Goal: Task Accomplishment & Management: Manage account settings

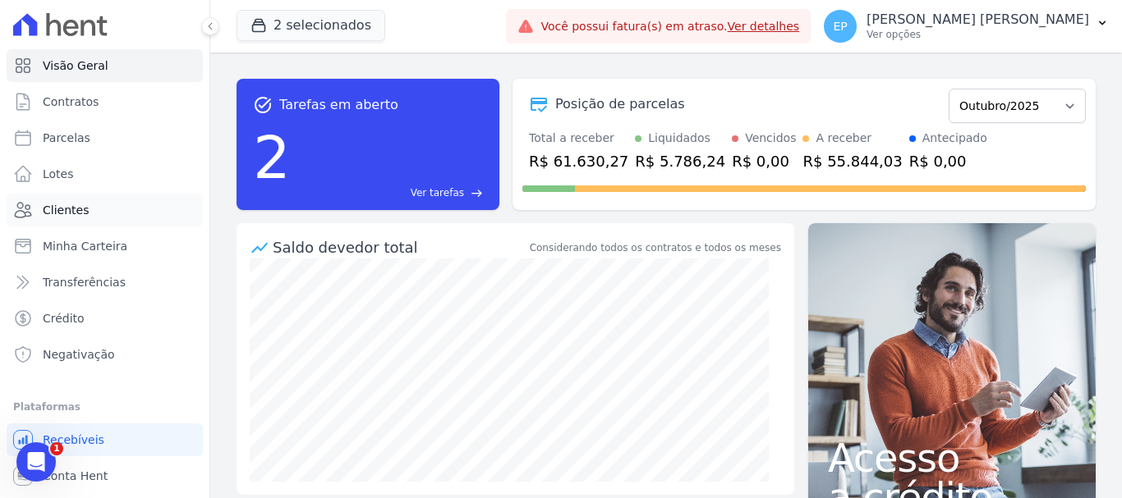
click at [57, 210] on span "Clientes" at bounding box center [66, 210] width 46 height 16
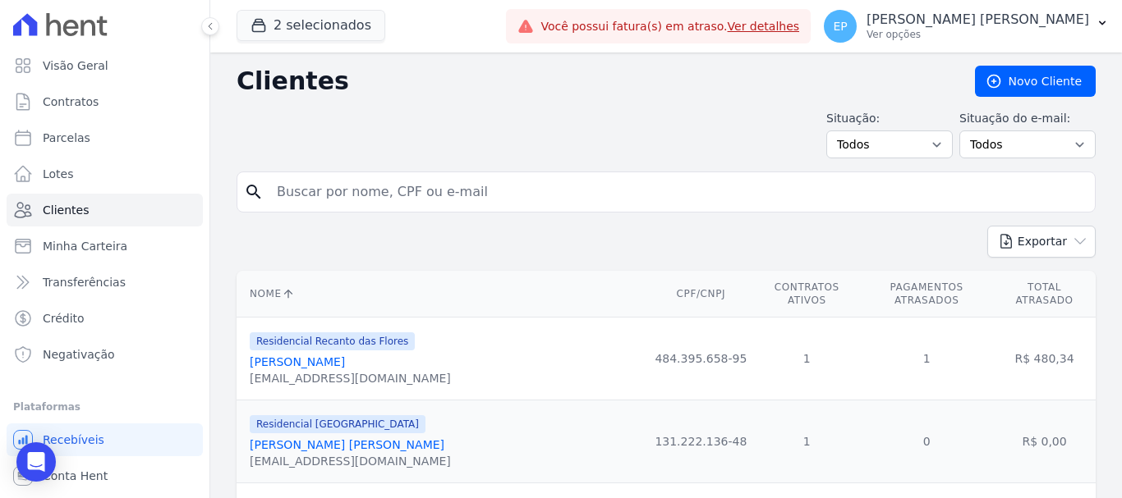
click at [313, 200] on input "search" at bounding box center [677, 192] width 821 height 33
type input "[PERSON_NAME]"
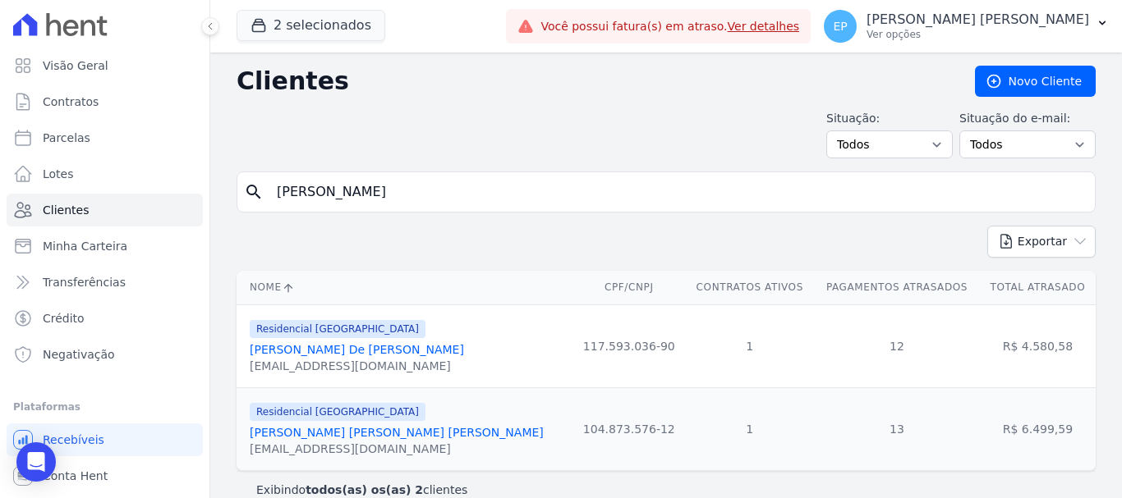
click at [369, 350] on link "[PERSON_NAME]" at bounding box center [357, 349] width 214 height 13
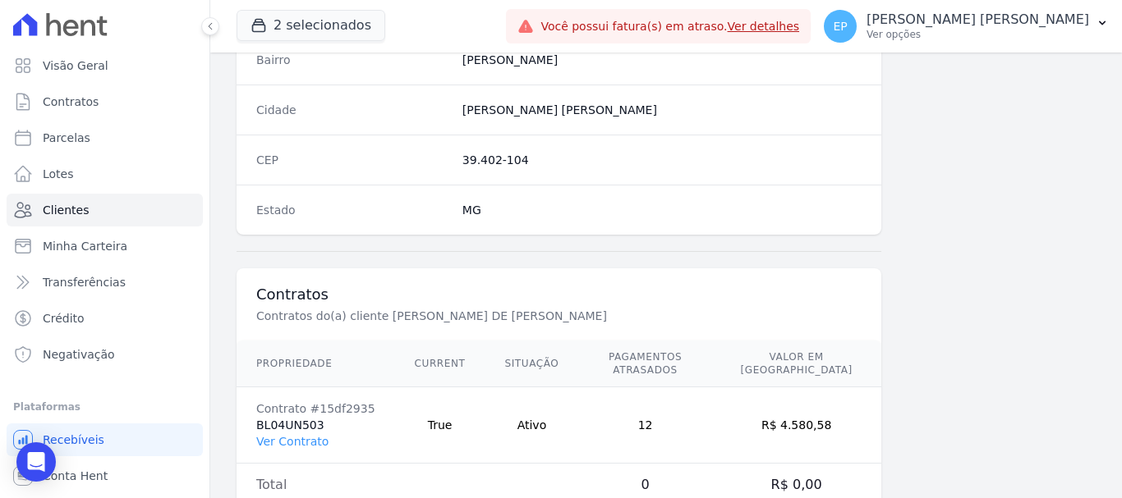
scroll to position [1038, 0]
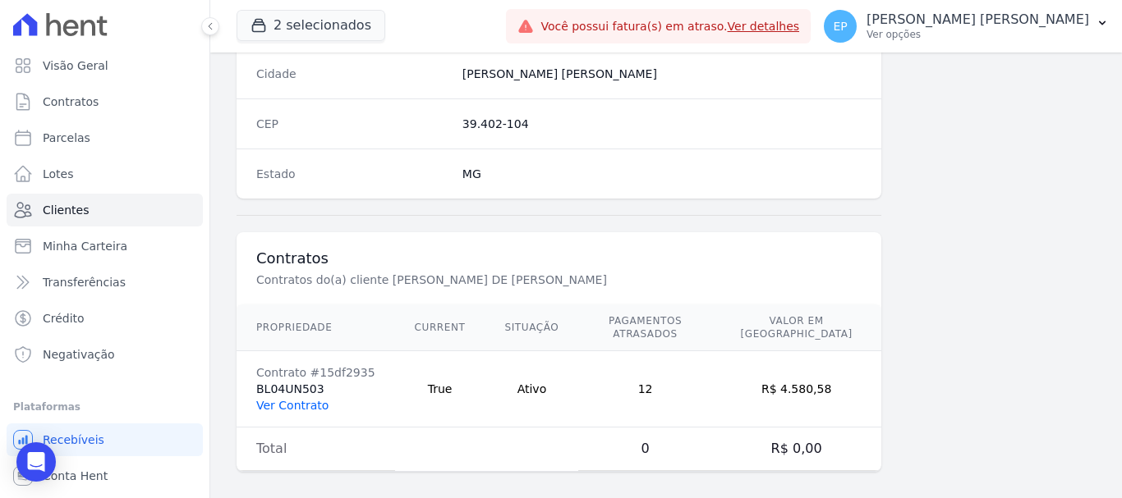
click at [314, 399] on link "Ver Contrato" at bounding box center [292, 405] width 72 height 13
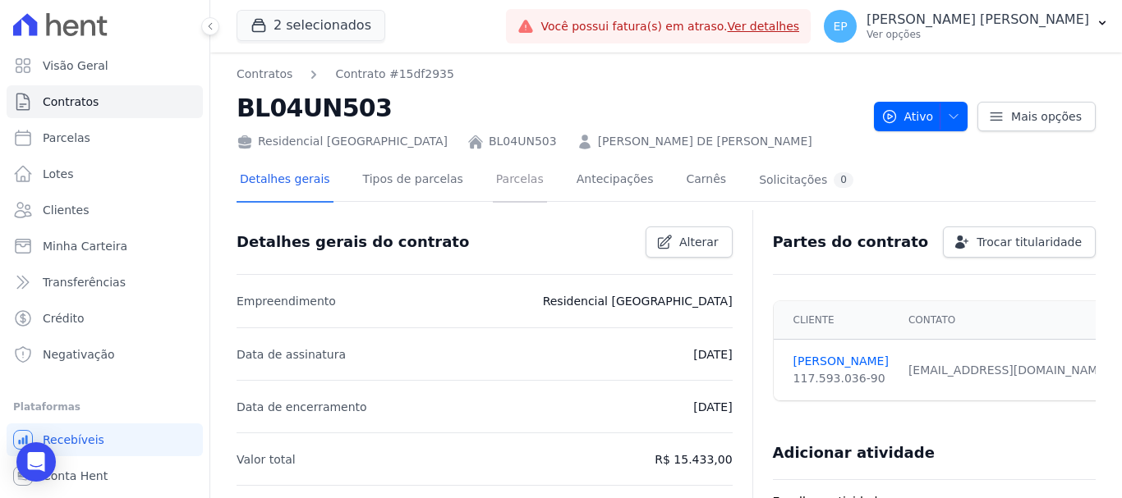
click at [504, 185] on link "Parcelas" at bounding box center [520, 181] width 54 height 44
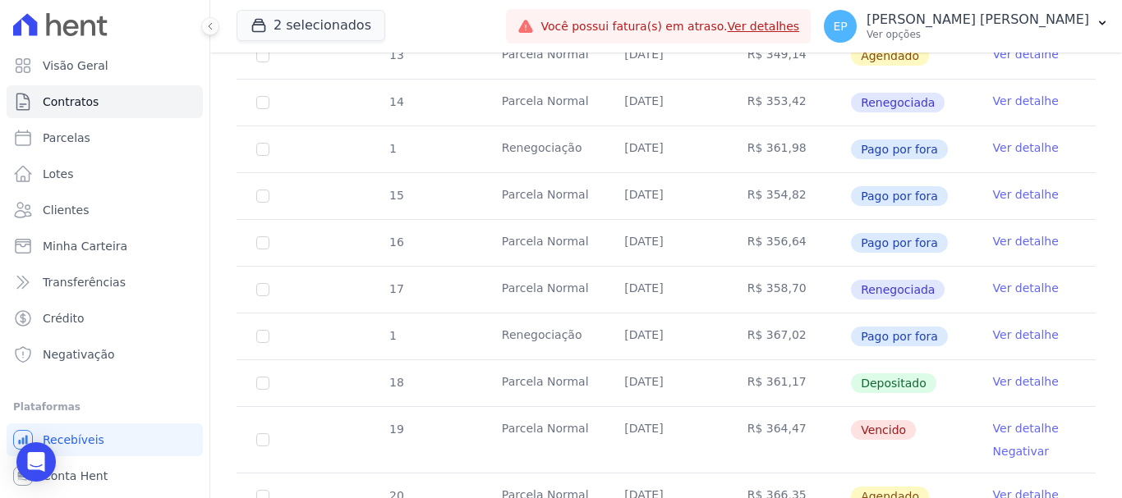
scroll to position [649, 0]
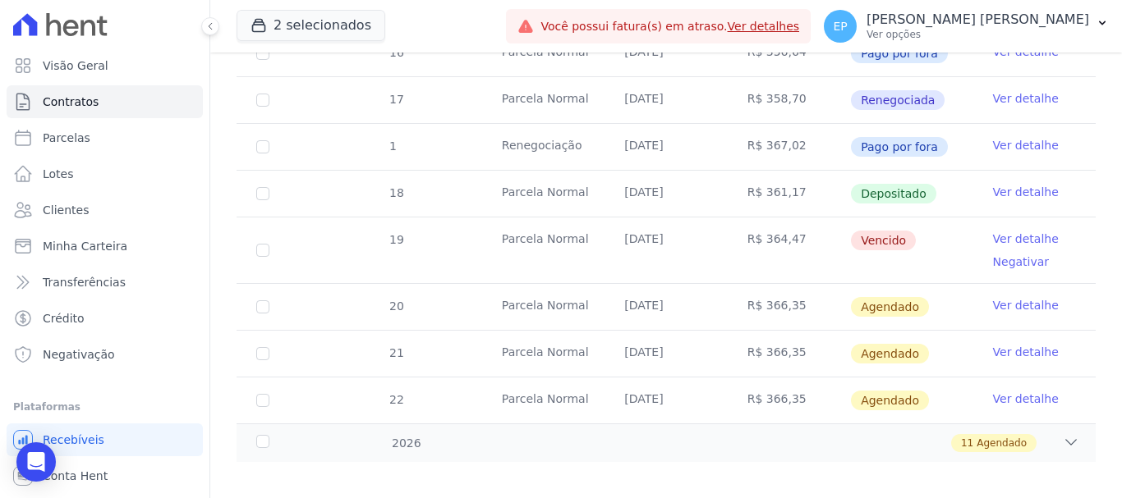
click at [1016, 231] on link "Ver detalhe" at bounding box center [1026, 239] width 66 height 16
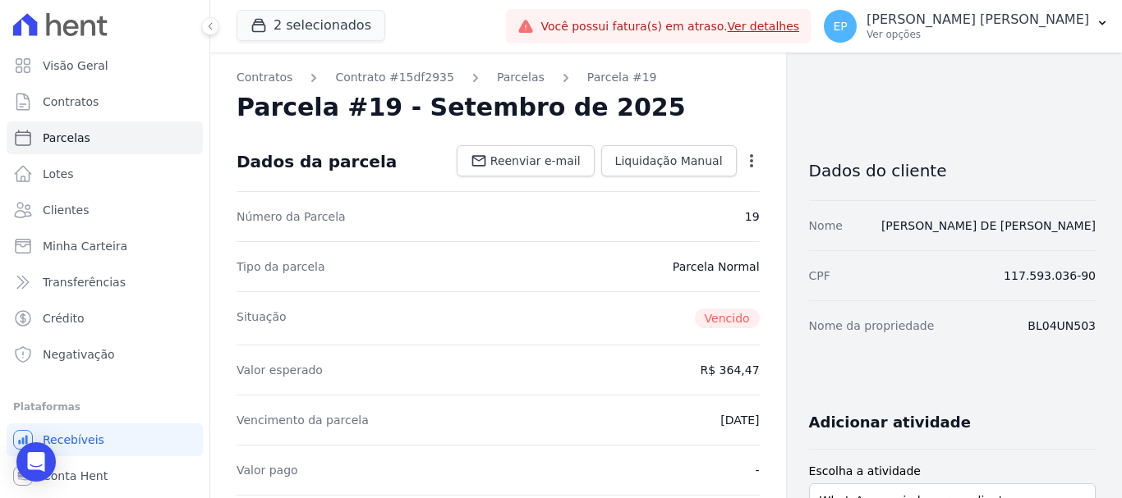
click at [745, 156] on icon "button" at bounding box center [751, 161] width 16 height 16
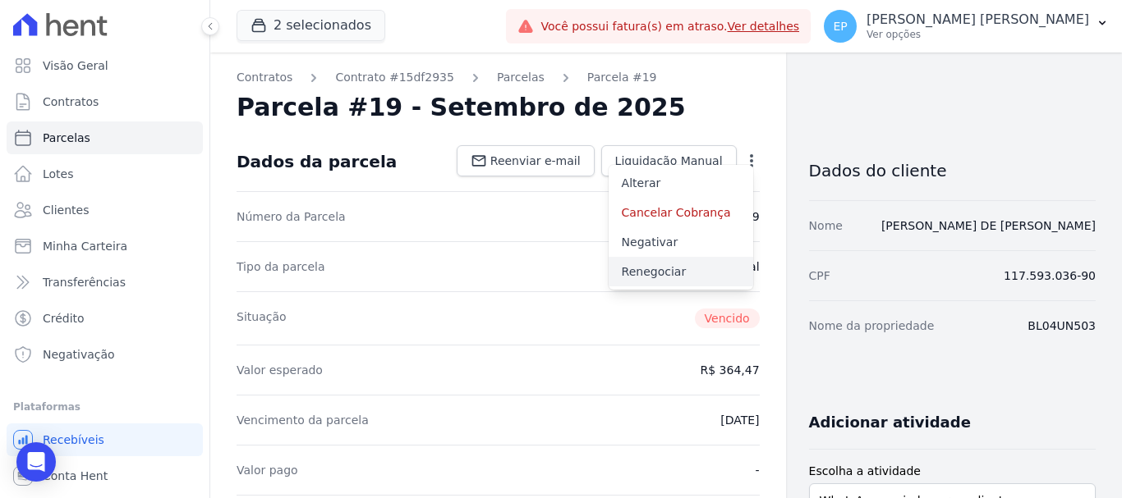
click at [626, 272] on link "Renegociar" at bounding box center [680, 272] width 145 height 30
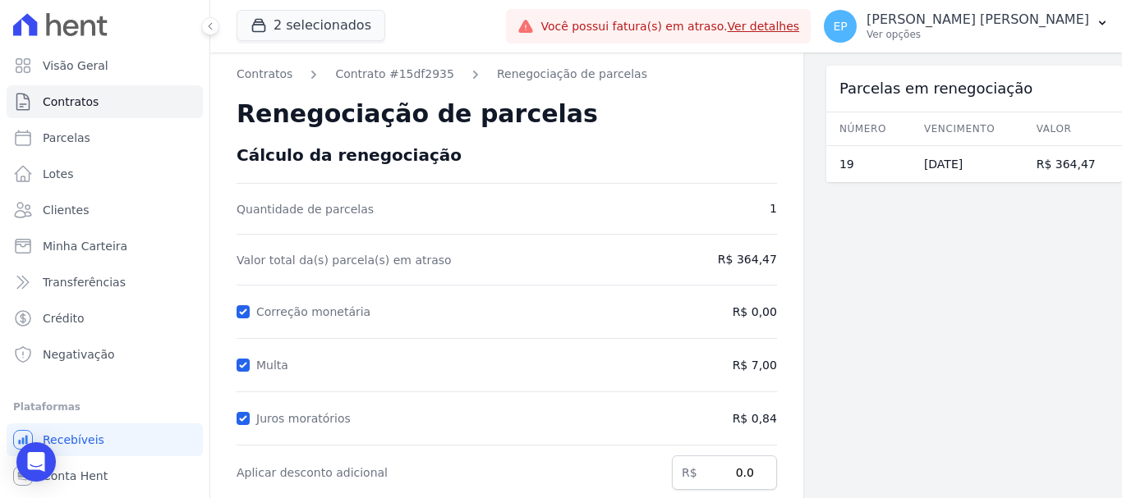
scroll to position [324, 0]
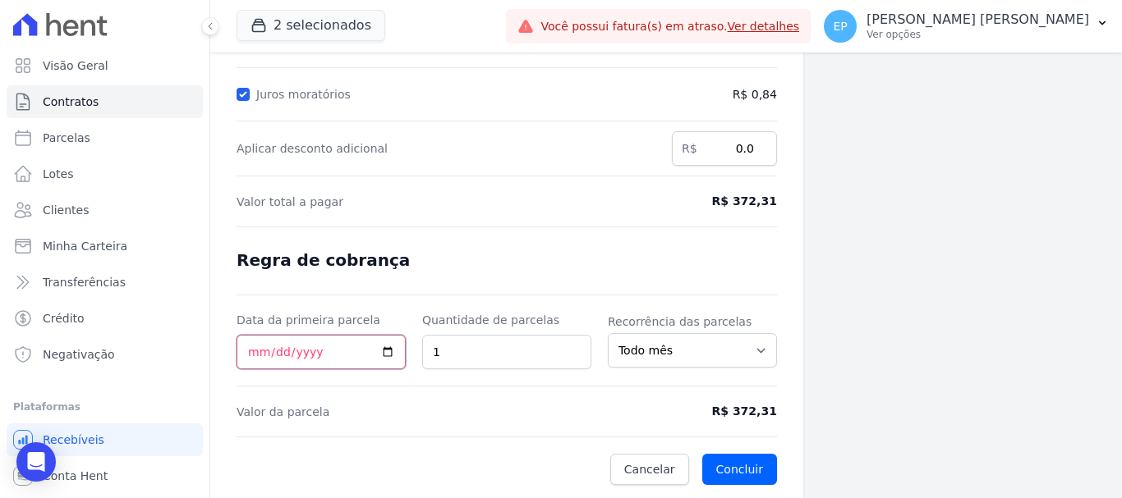
click at [254, 354] on input "Data da primeira parcela" at bounding box center [320, 352] width 169 height 34
type input "[DATE]"
click at [731, 472] on button "Concluir" at bounding box center [739, 469] width 75 height 31
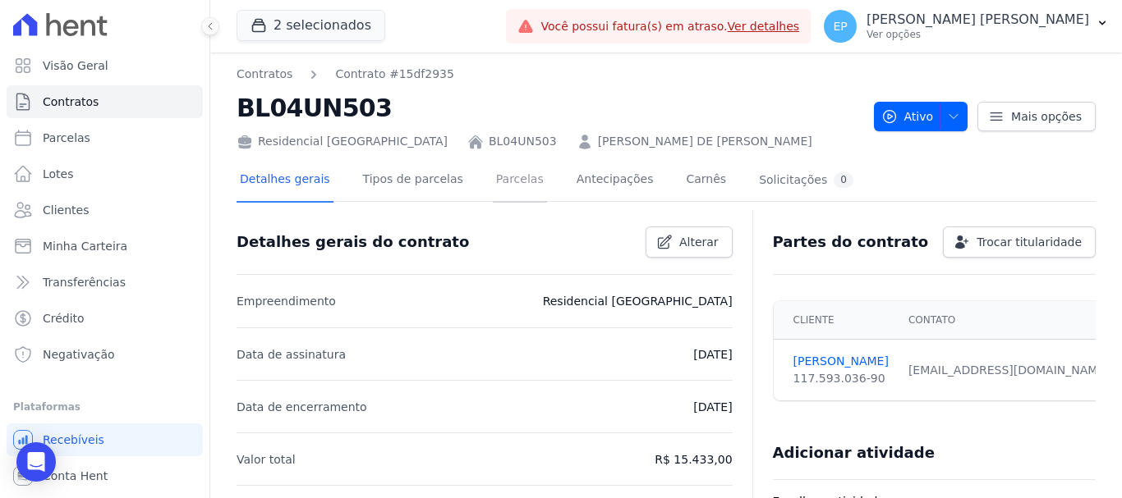
click at [498, 184] on link "Parcelas" at bounding box center [520, 181] width 54 height 44
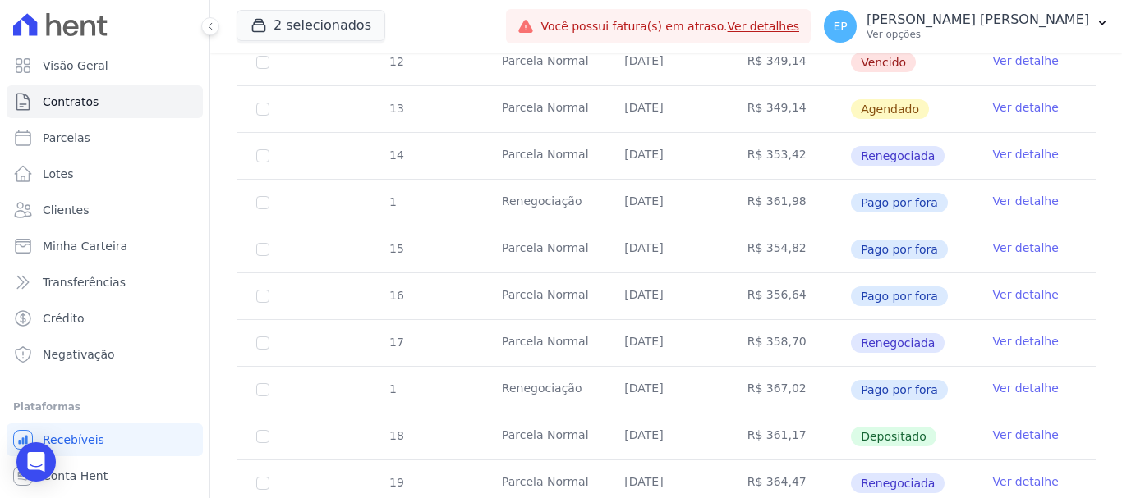
scroll to position [575, 0]
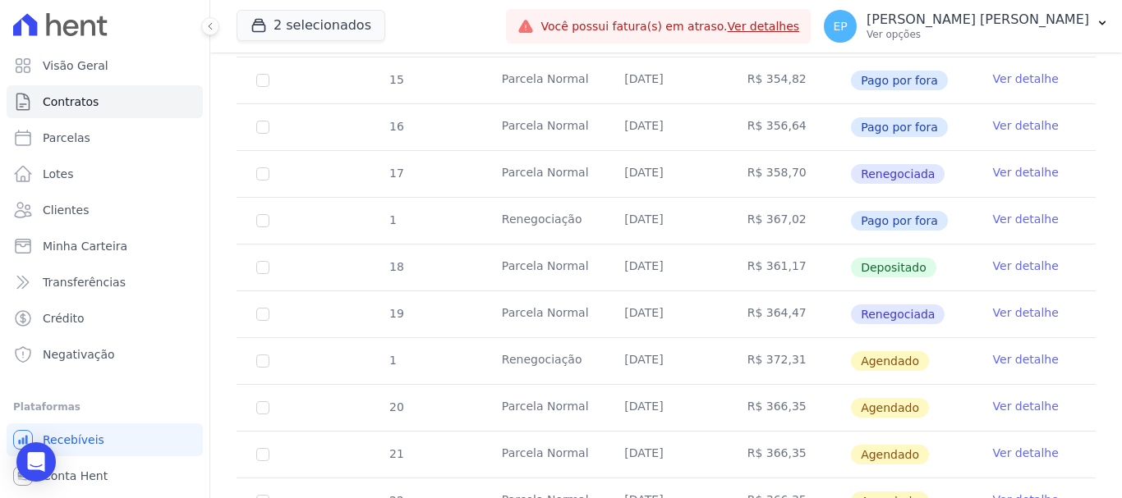
click at [993, 351] on link "Ver detalhe" at bounding box center [1026, 359] width 66 height 16
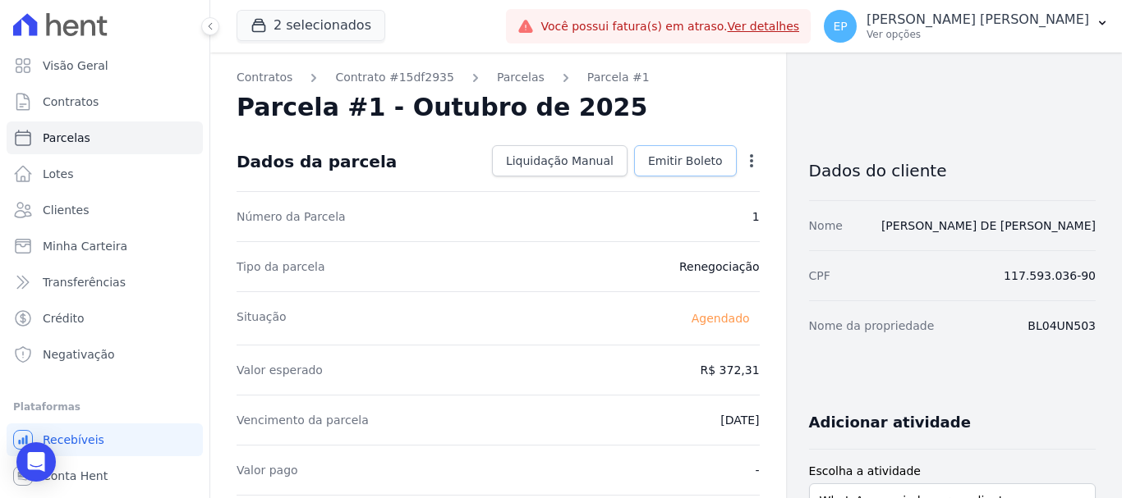
click at [672, 164] on span "Emitir Boleto" at bounding box center [685, 161] width 75 height 16
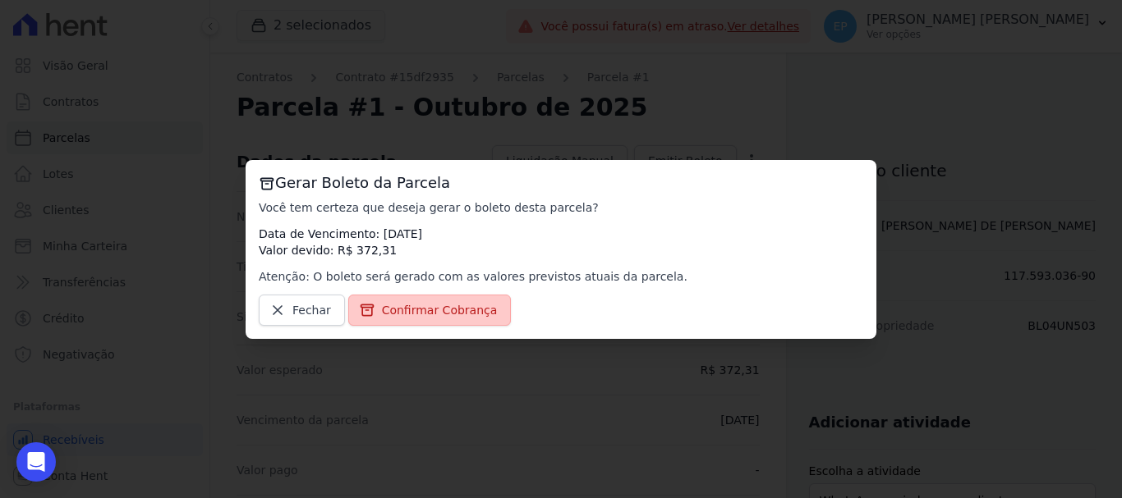
click at [456, 307] on span "Confirmar Cobrança" at bounding box center [440, 310] width 116 height 16
click at [460, 313] on span "Confirmar Cobrança" at bounding box center [440, 310] width 116 height 16
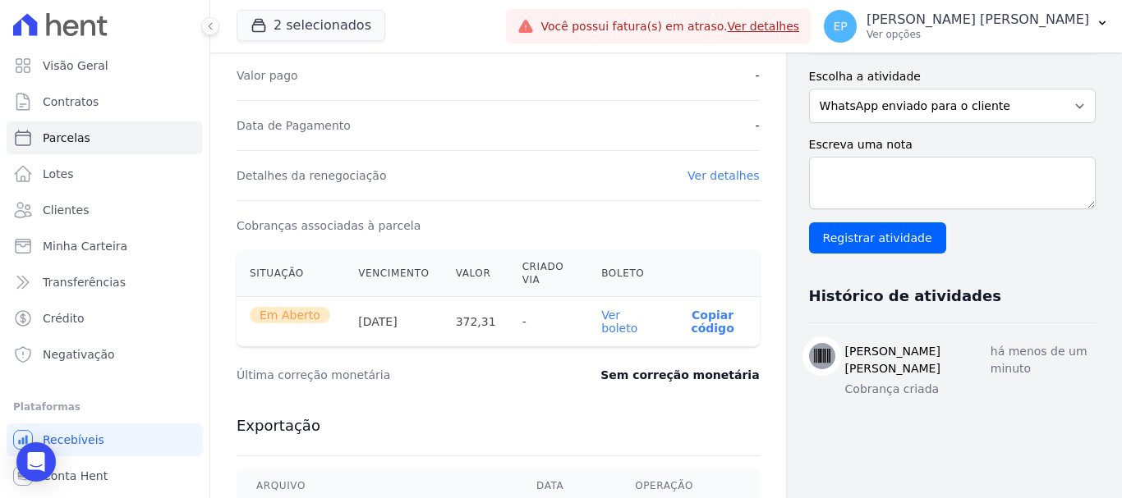
scroll to position [411, 0]
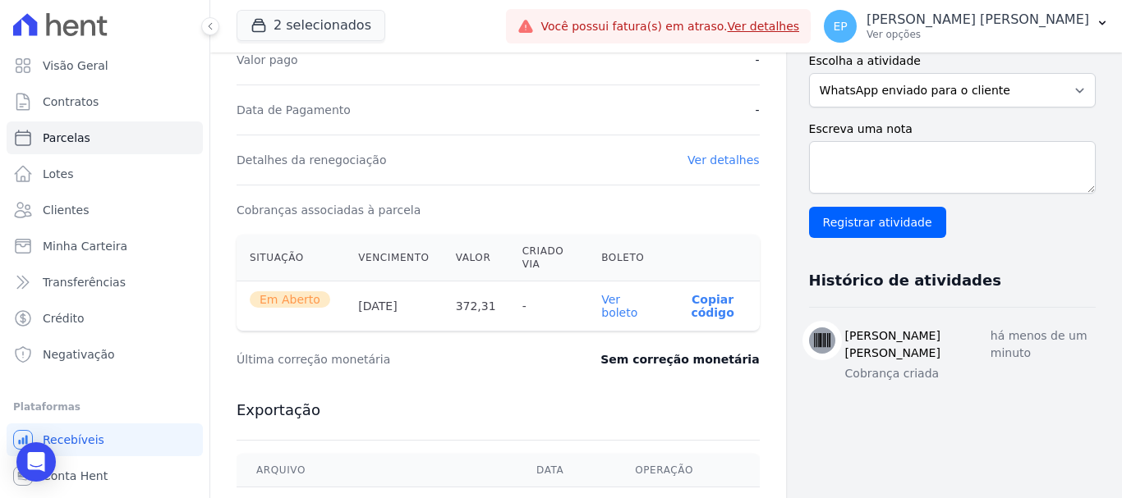
click at [697, 310] on p "Copiar código" at bounding box center [712, 306] width 67 height 26
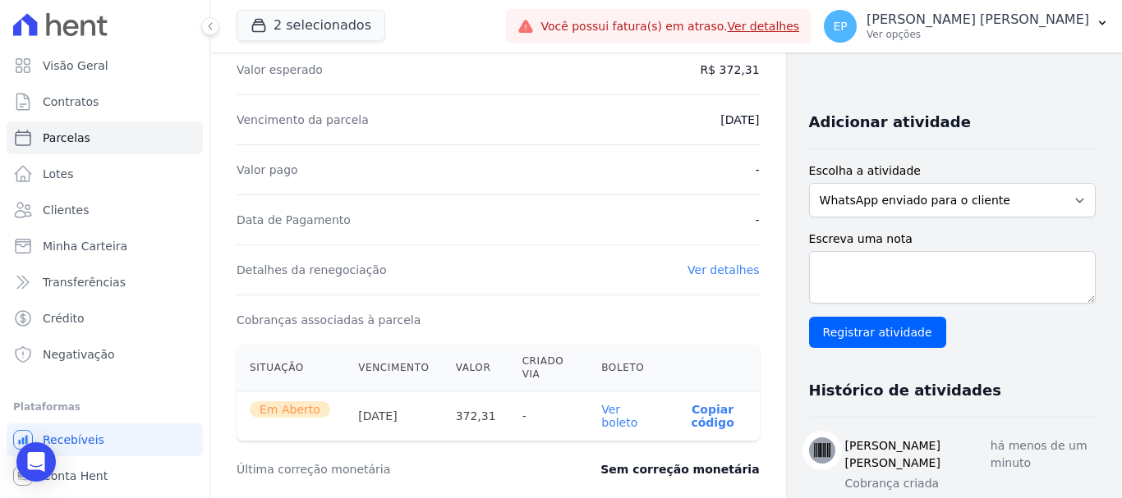
scroll to position [0, 0]
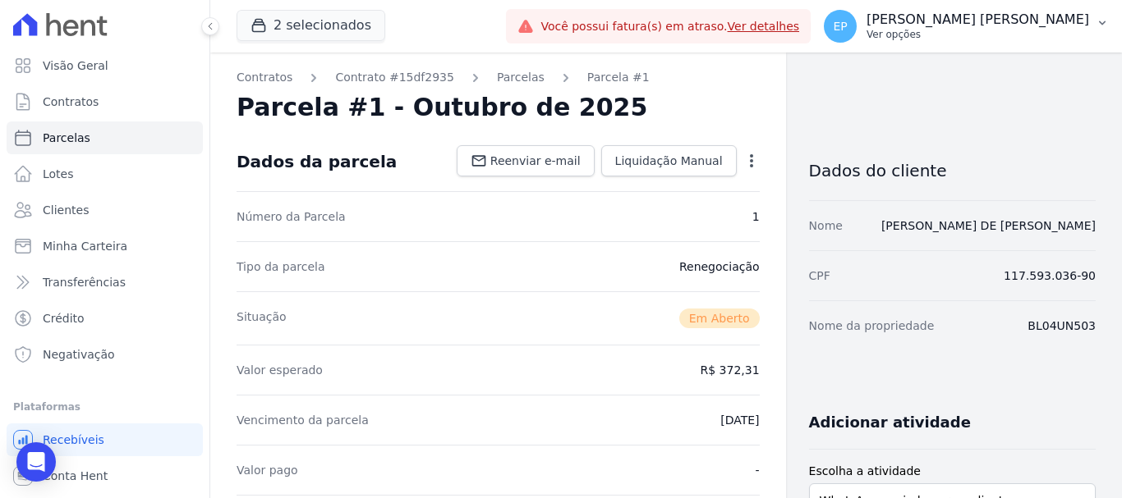
click at [1053, 39] on p "Ver opções" at bounding box center [977, 34] width 222 height 13
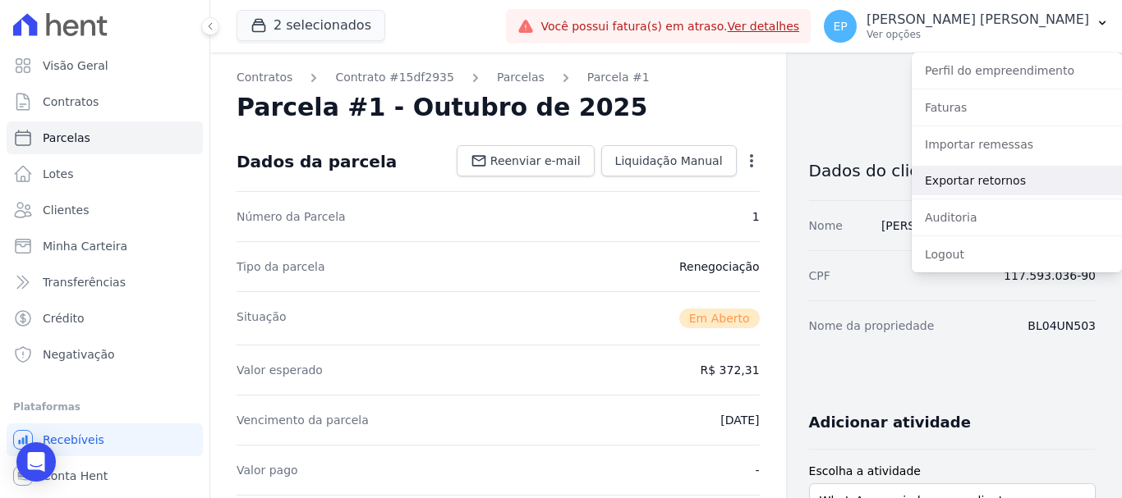
click at [947, 179] on link "Exportar retornos" at bounding box center [1016, 181] width 210 height 30
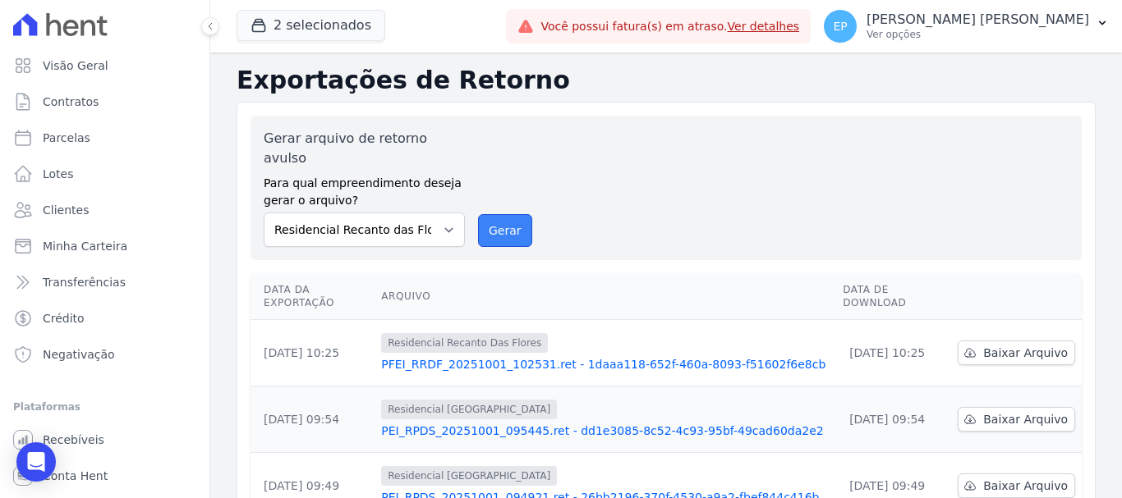
click at [512, 214] on button "Gerar" at bounding box center [505, 230] width 54 height 33
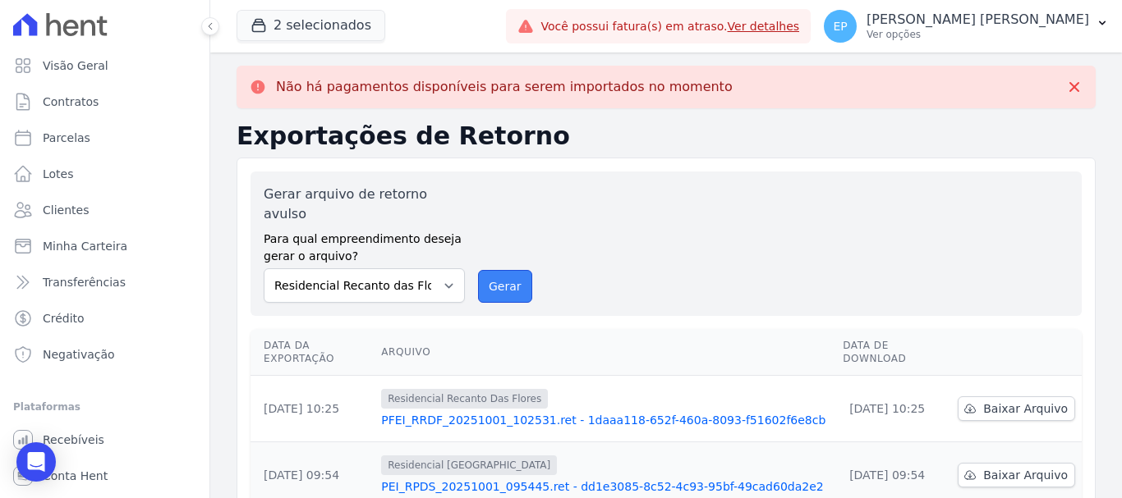
click at [493, 275] on button "Gerar" at bounding box center [505, 286] width 54 height 33
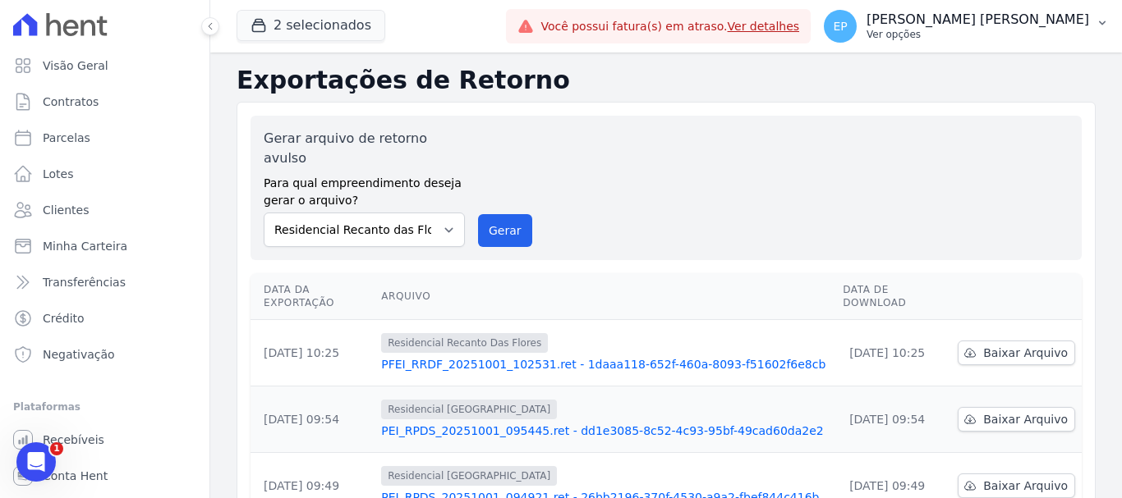
click at [1048, 32] on p "Ver opções" at bounding box center [977, 34] width 222 height 13
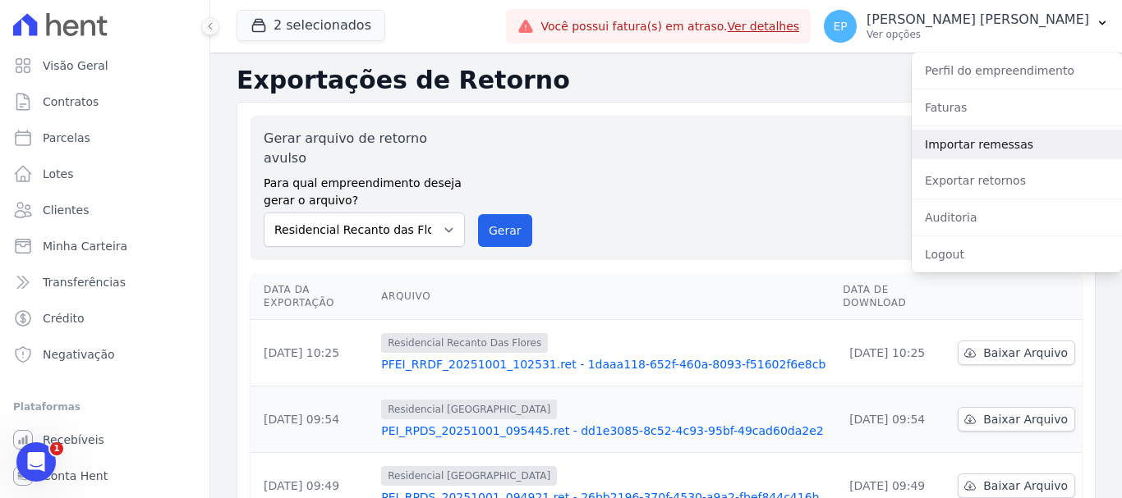
click at [947, 147] on link "Importar remessas" at bounding box center [1016, 145] width 210 height 30
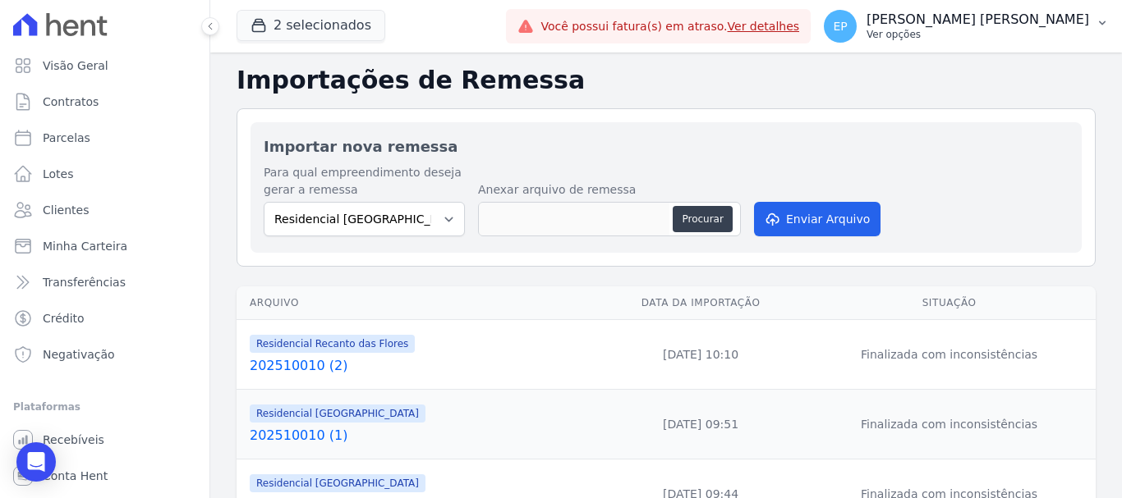
click at [1044, 39] on p "Ver opções" at bounding box center [977, 34] width 222 height 13
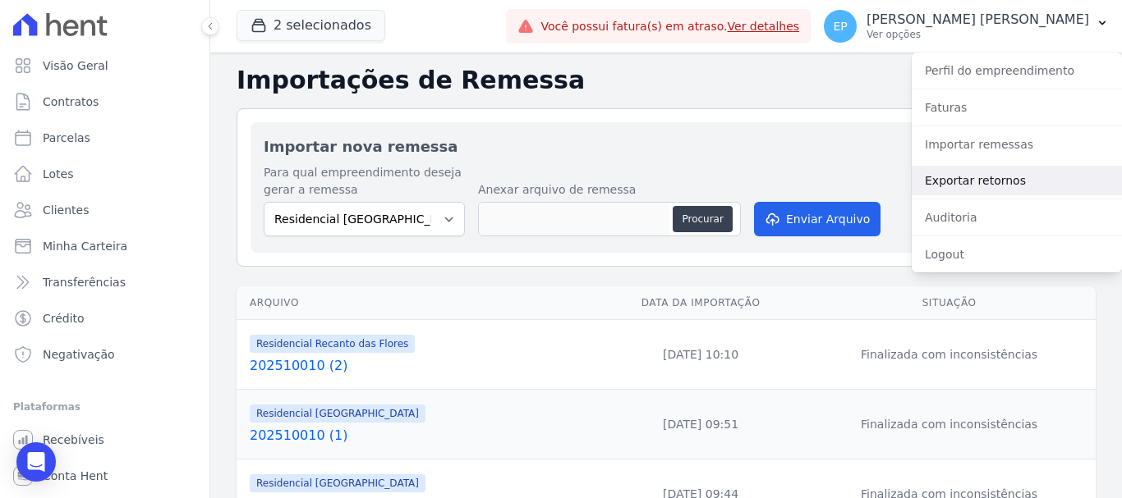
click at [940, 184] on link "Exportar retornos" at bounding box center [1016, 181] width 210 height 30
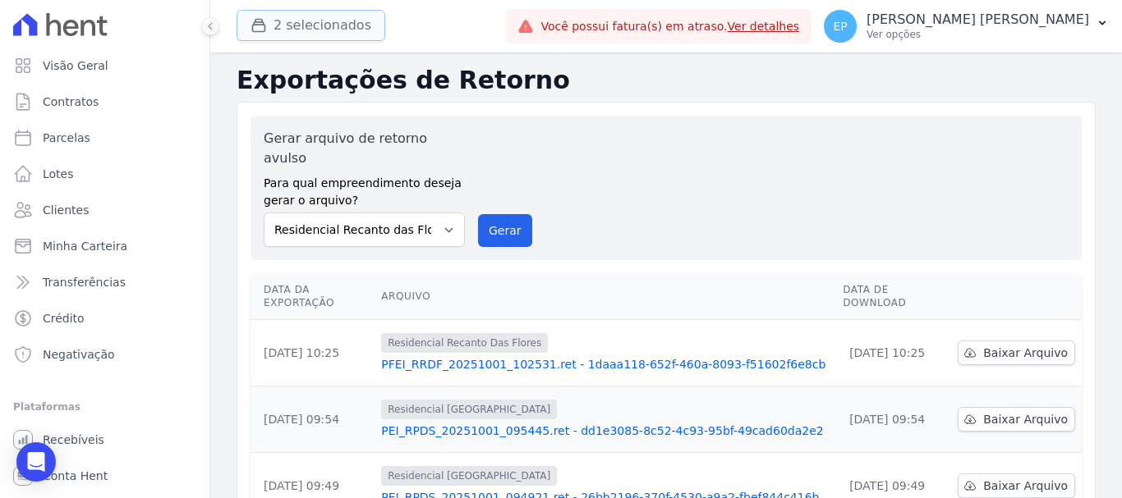
click at [307, 26] on button "2 selecionados" at bounding box center [310, 25] width 149 height 31
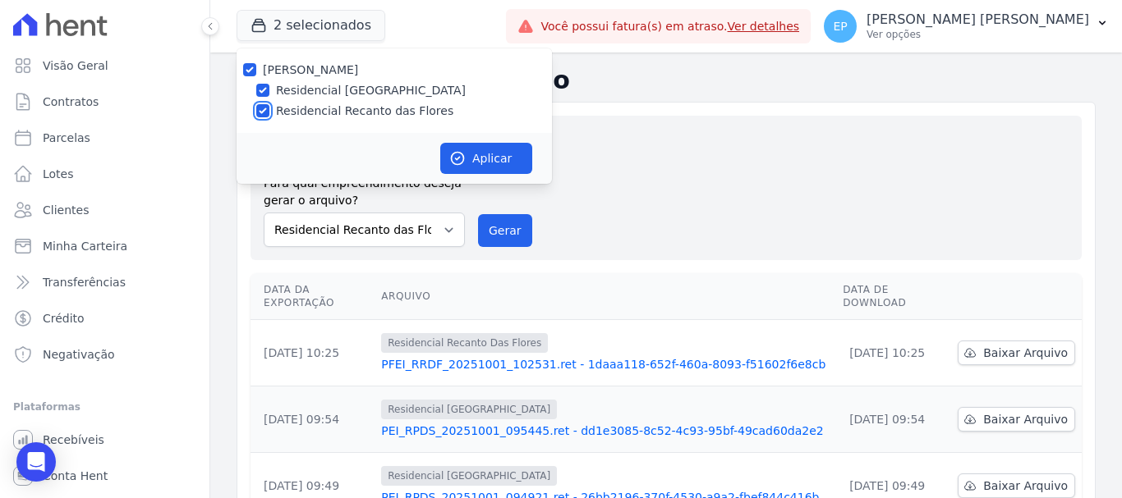
click at [266, 110] on input "Residencial Recanto das Flores" at bounding box center [262, 110] width 13 height 13
checkbox input "false"
drag, startPoint x: 464, startPoint y: 148, endPoint x: 491, endPoint y: 164, distance: 31.7
click at [469, 149] on button "Aplicar" at bounding box center [486, 158] width 92 height 31
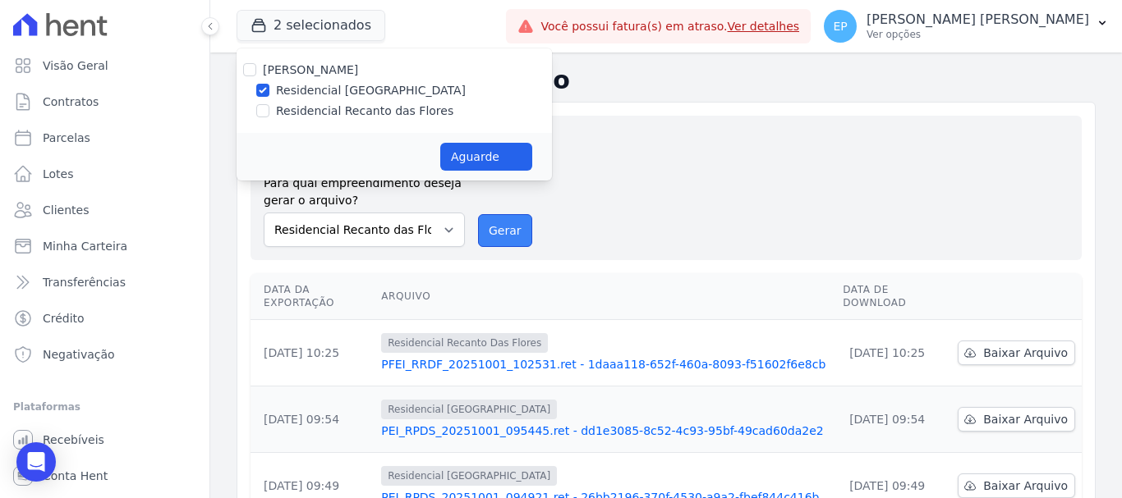
click at [501, 214] on button "Gerar" at bounding box center [505, 230] width 54 height 33
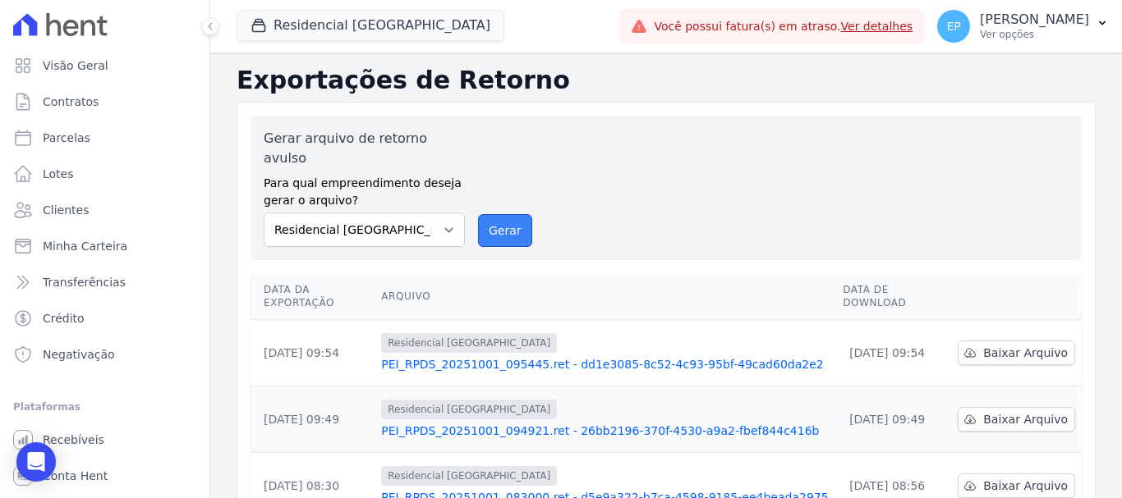
click at [502, 214] on button "Gerar" at bounding box center [505, 230] width 54 height 33
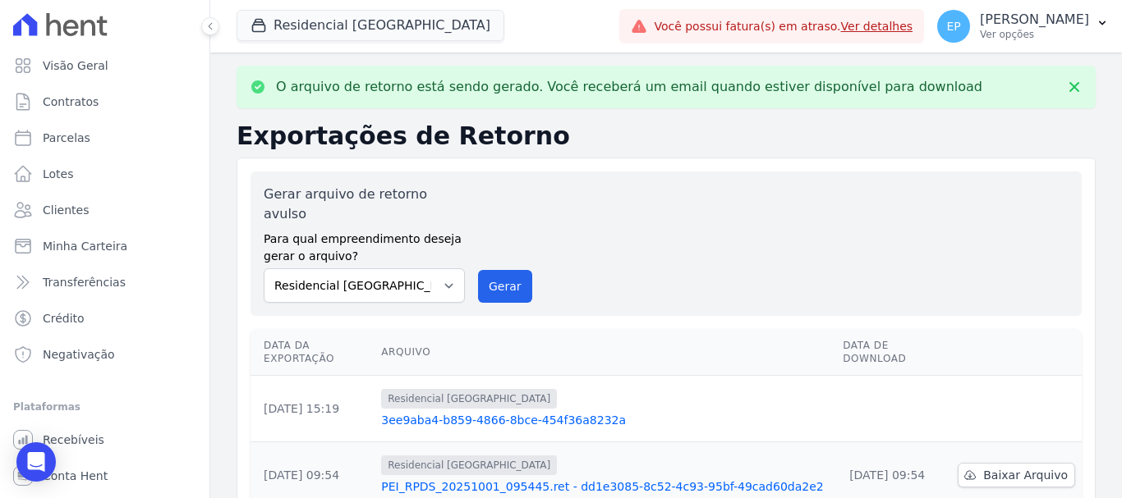
scroll to position [82, 0]
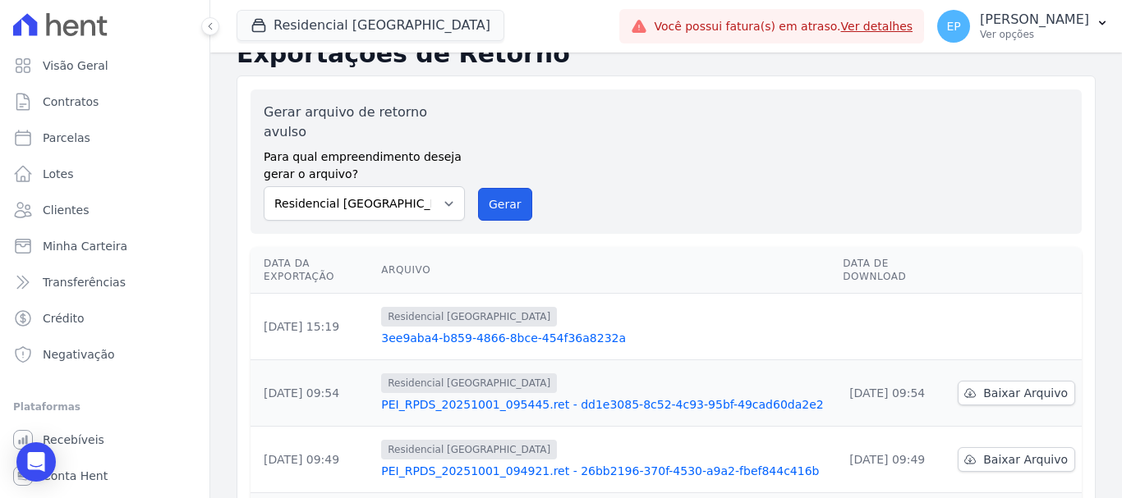
click at [492, 188] on button "Gerar" at bounding box center [505, 204] width 54 height 33
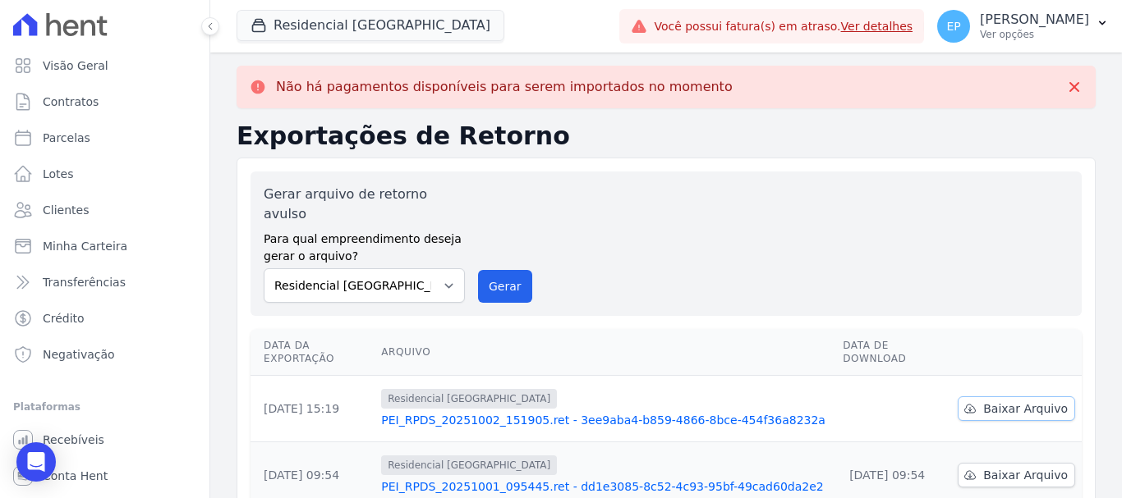
click at [1007, 397] on link "Baixar Arquivo" at bounding box center [1015, 409] width 117 height 25
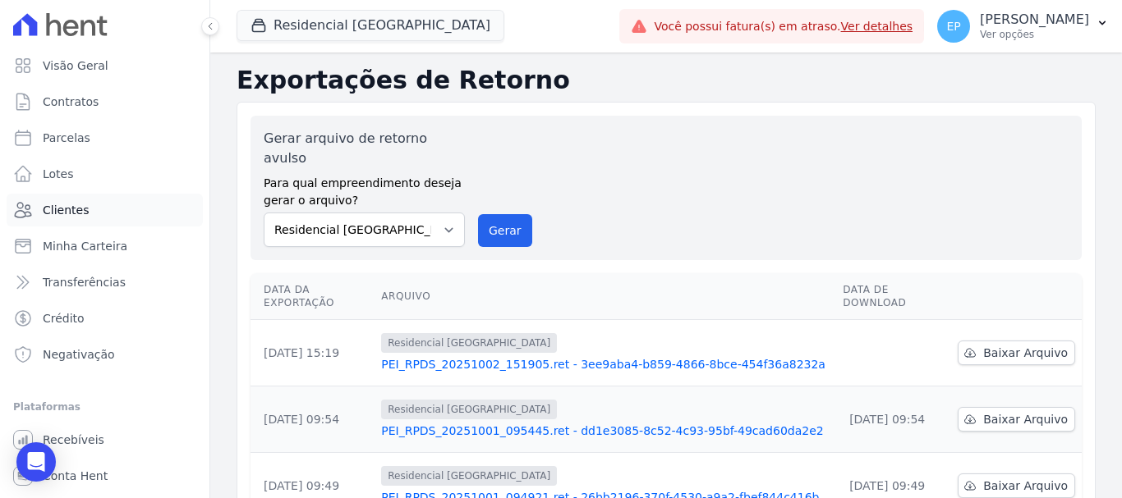
click at [71, 216] on span "Clientes" at bounding box center [66, 210] width 46 height 16
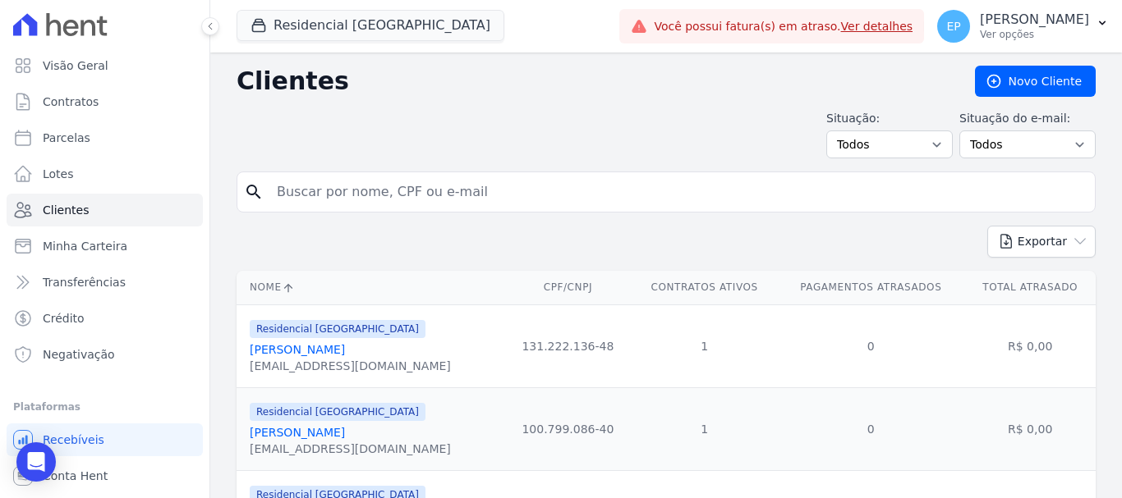
click at [322, 195] on input "search" at bounding box center [677, 192] width 821 height 33
type input "[PERSON_NAME]"
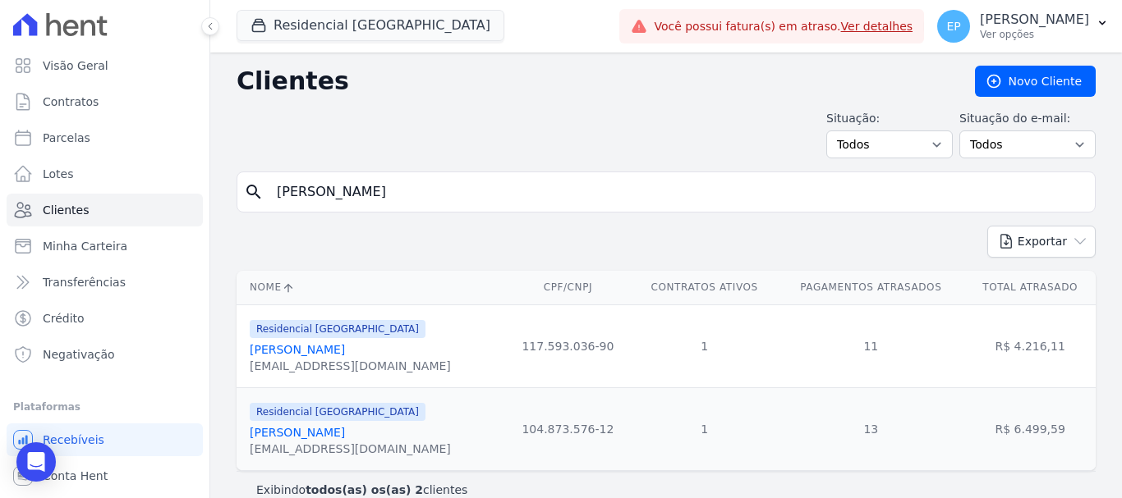
scroll to position [24, 0]
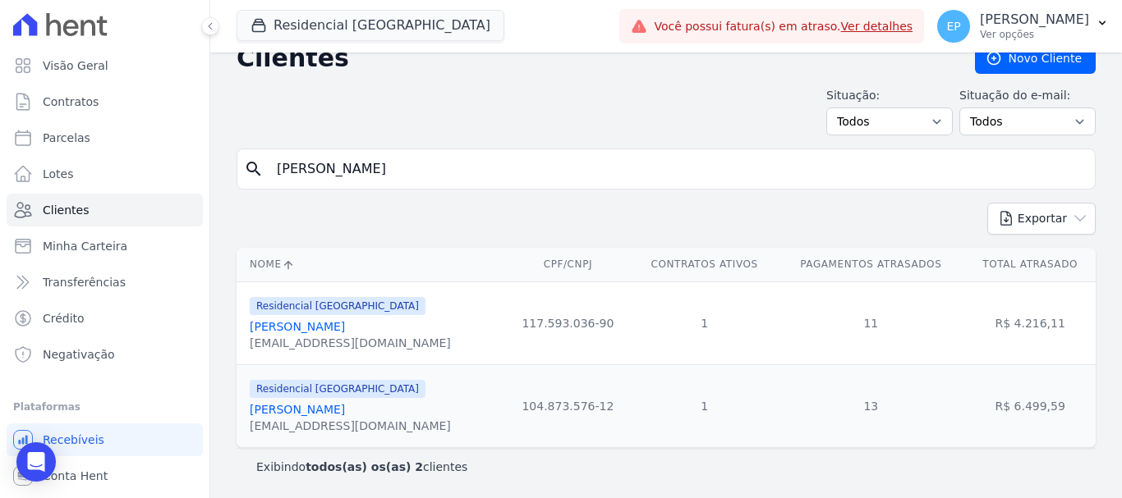
click at [345, 329] on link "[PERSON_NAME]" at bounding box center [297, 326] width 95 height 13
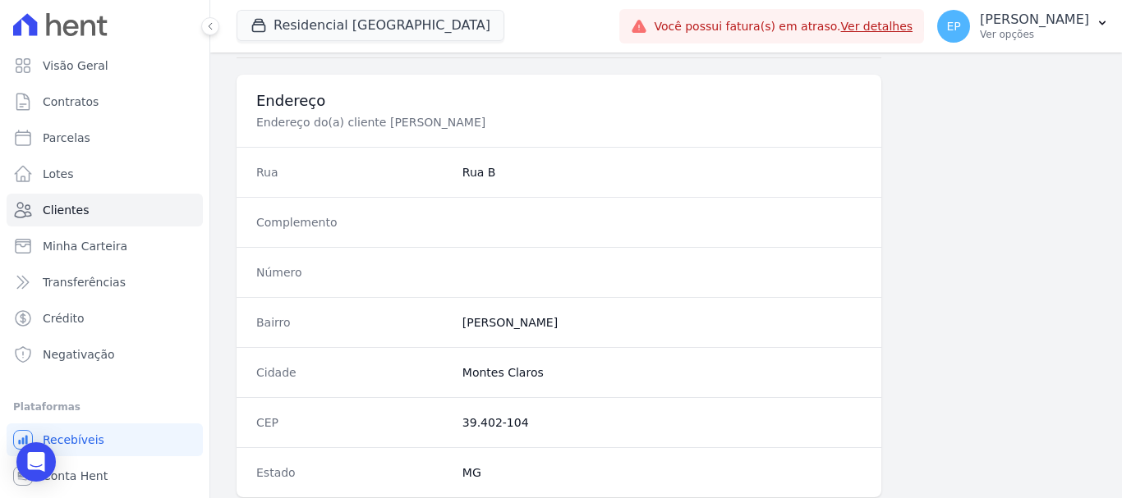
scroll to position [1038, 0]
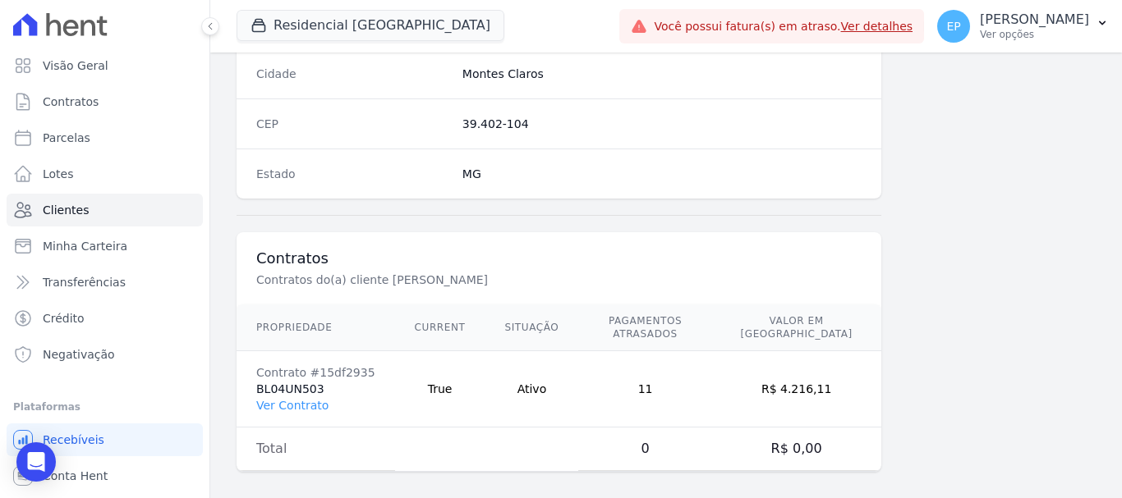
click at [312, 400] on td "Contrato #15df2935 BL04UN503 Ver Contrato" at bounding box center [315, 389] width 158 height 76
click at [306, 399] on link "Ver Contrato" at bounding box center [292, 405] width 72 height 13
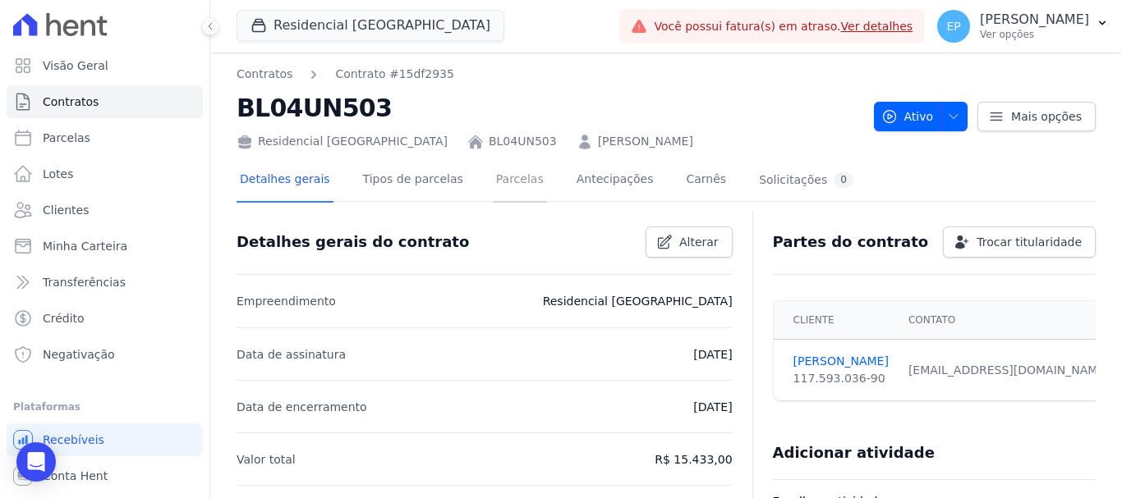
click at [493, 177] on link "Parcelas" at bounding box center [520, 181] width 54 height 44
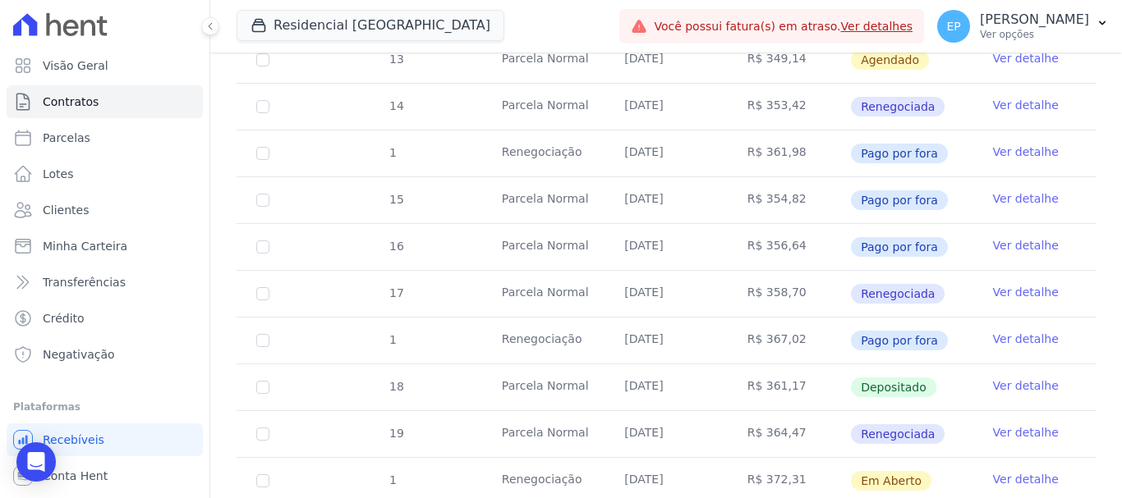
scroll to position [676, 0]
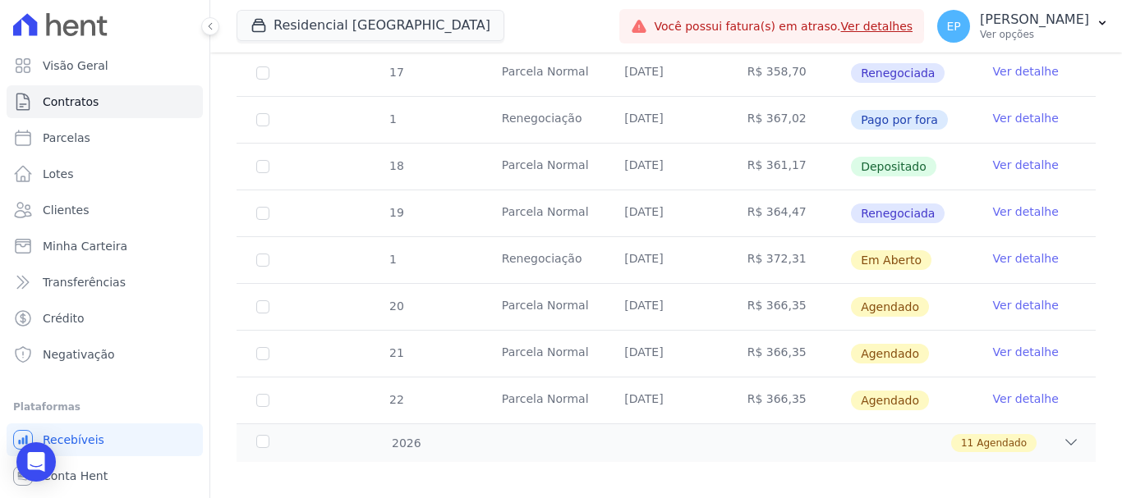
click at [1012, 297] on link "Ver detalhe" at bounding box center [1026, 305] width 66 height 16
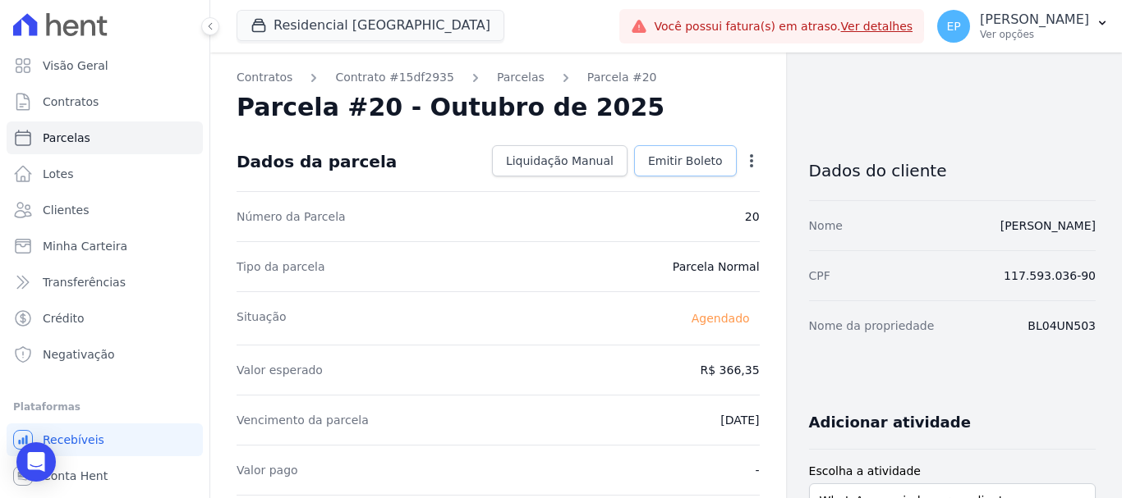
click at [667, 160] on span "Emitir Boleto" at bounding box center [685, 161] width 75 height 16
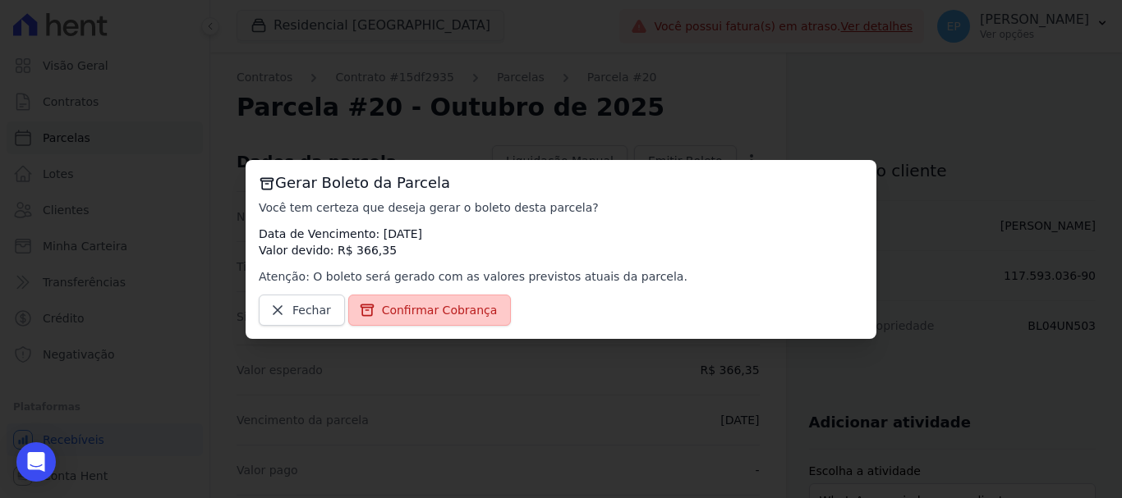
click at [434, 309] on span "Confirmar Cobrança" at bounding box center [440, 310] width 116 height 16
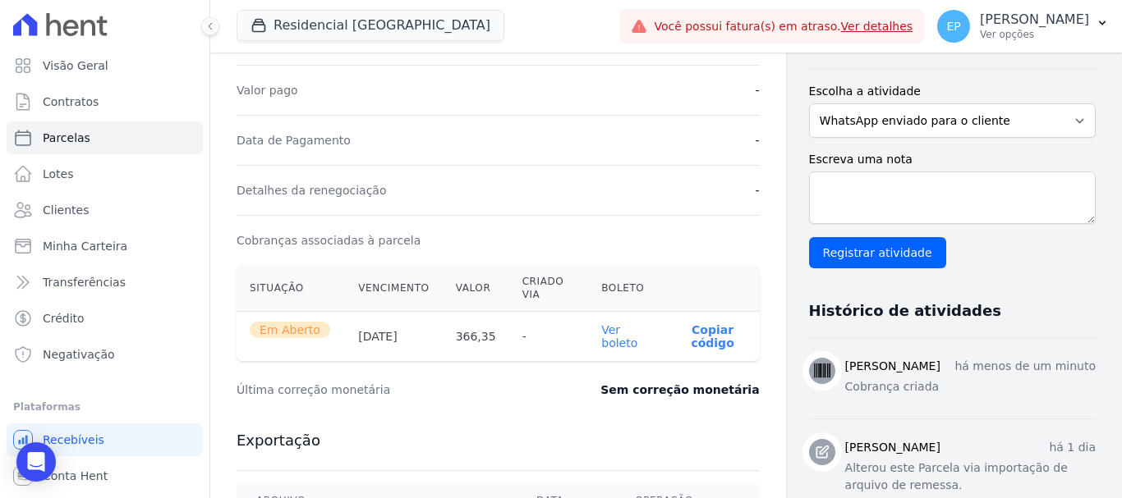
scroll to position [411, 0]
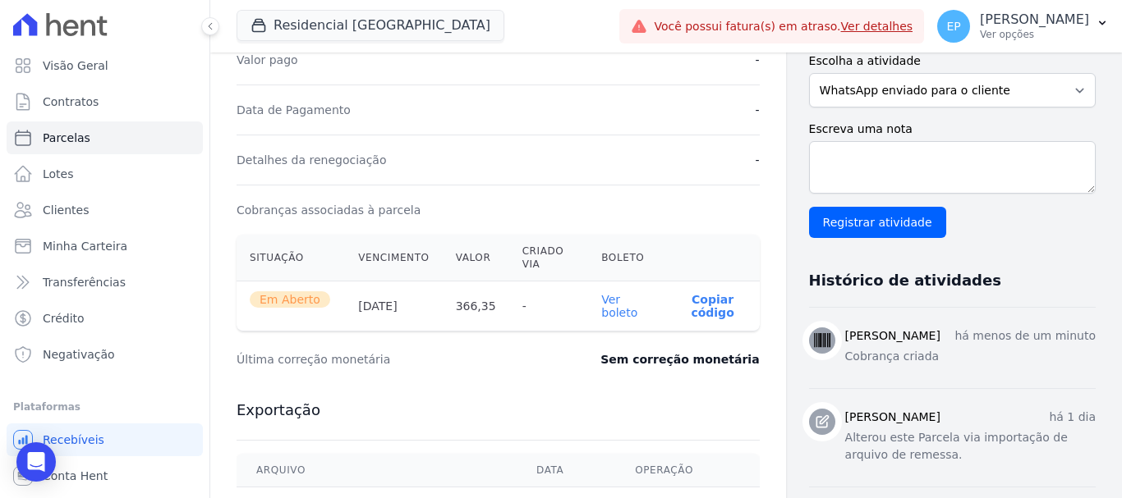
click at [704, 310] on p "Copiar código" at bounding box center [712, 306] width 67 height 26
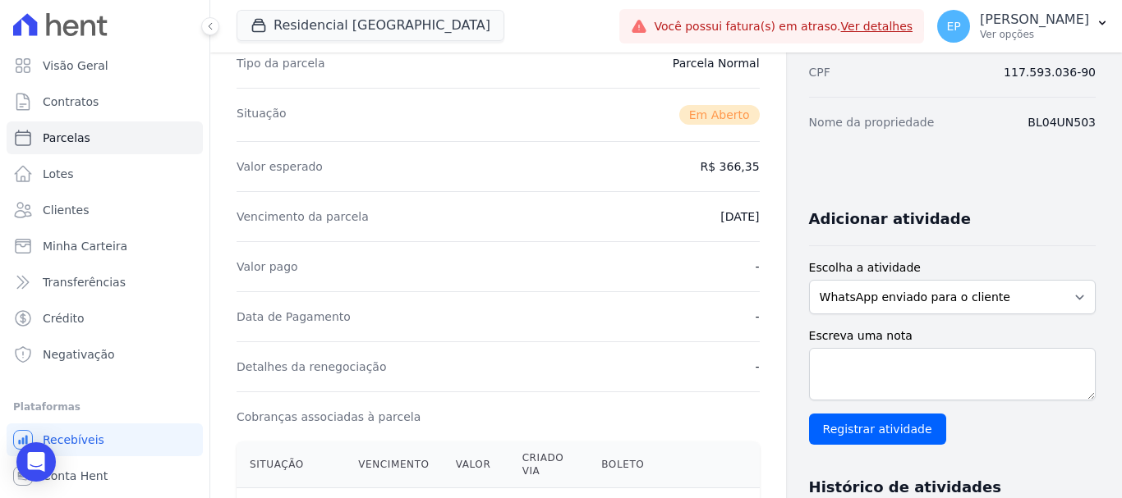
scroll to position [82, 0]
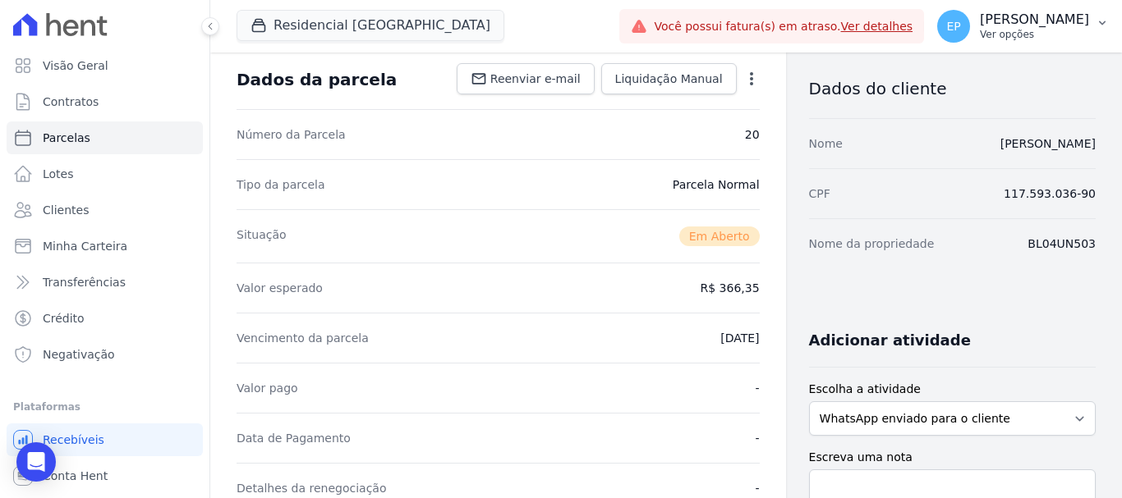
click at [1067, 37] on p "Ver opções" at bounding box center [1033, 34] width 109 height 13
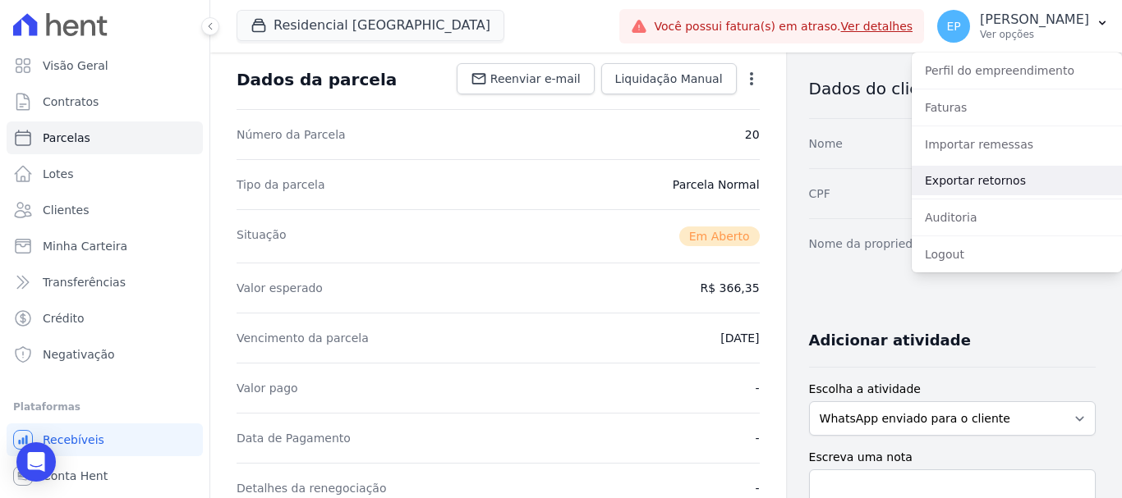
click at [944, 186] on link "Exportar retornos" at bounding box center [1016, 181] width 210 height 30
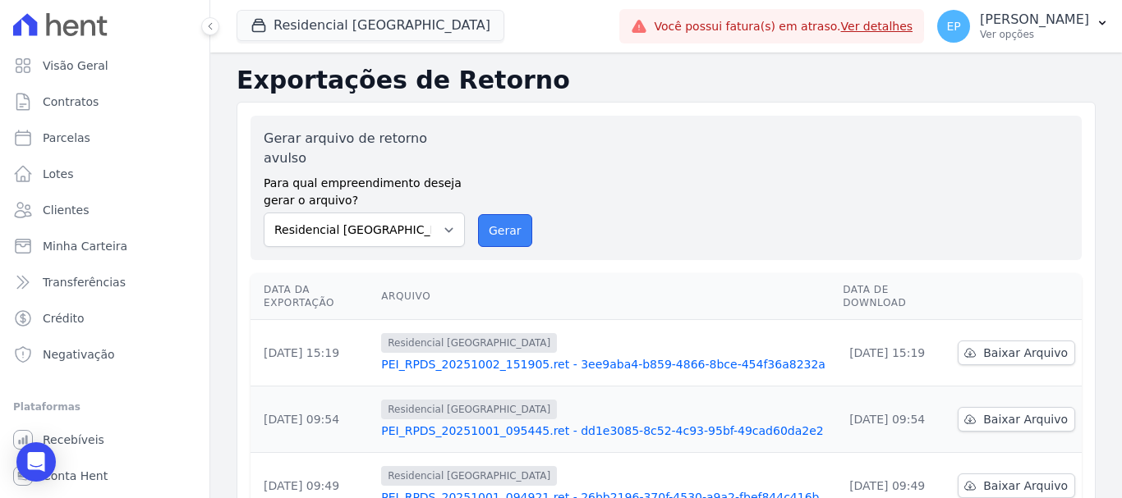
click at [504, 214] on button "Gerar" at bounding box center [505, 230] width 54 height 33
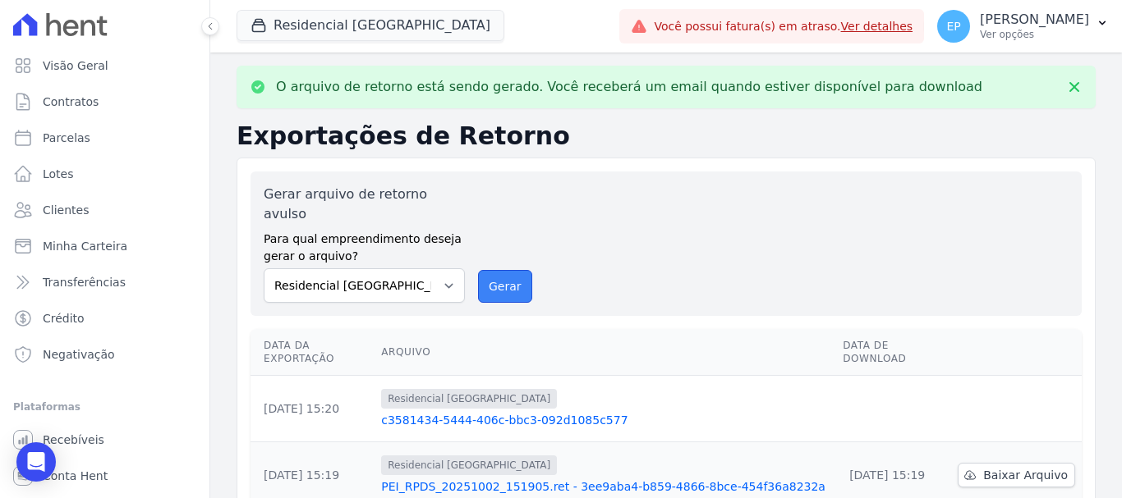
click at [504, 270] on button "Gerar" at bounding box center [505, 286] width 54 height 33
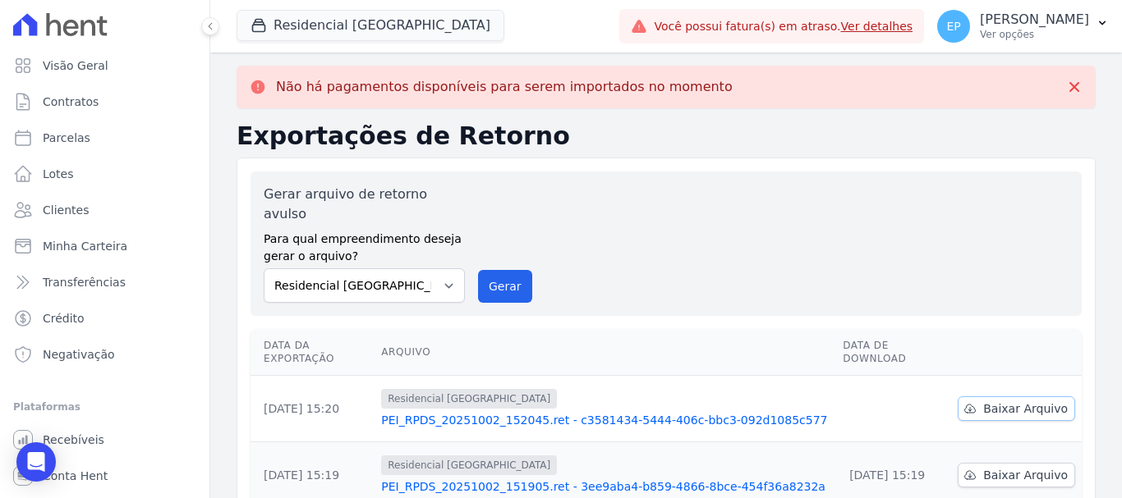
click at [1009, 401] on span "Baixar Arquivo" at bounding box center [1025, 409] width 85 height 16
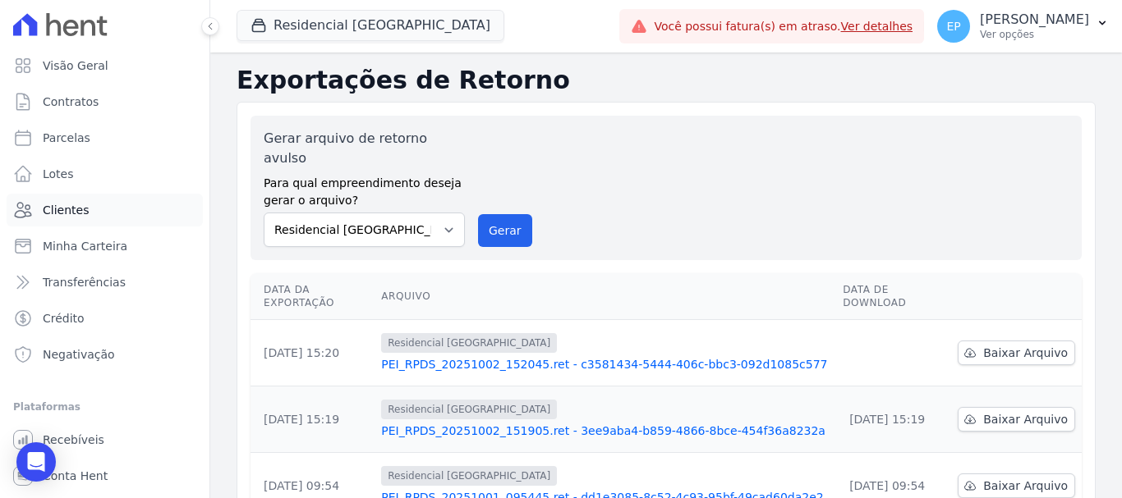
click at [53, 210] on span "Clientes" at bounding box center [66, 210] width 46 height 16
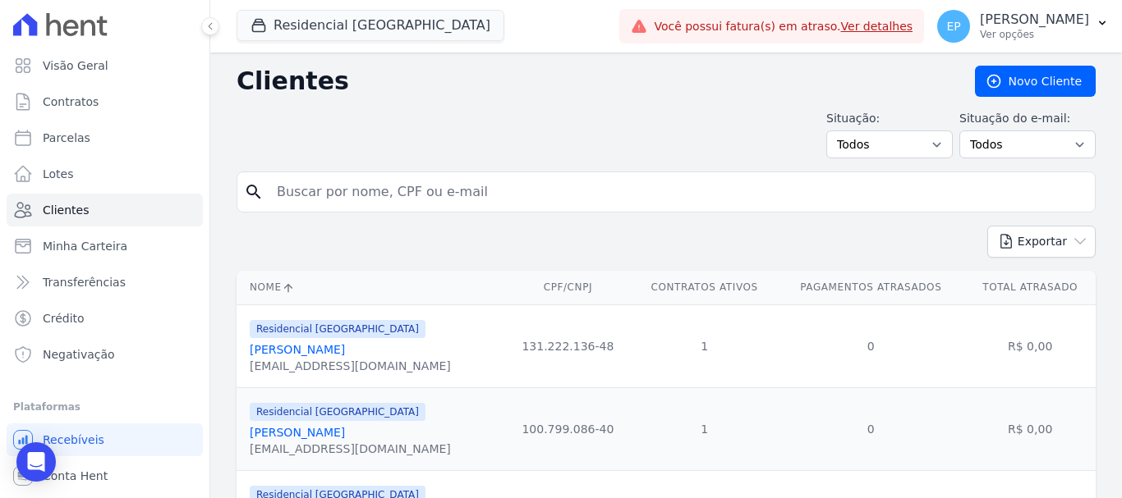
click at [321, 194] on input "search" at bounding box center [677, 192] width 821 height 33
type input "[PERSON_NAME]"
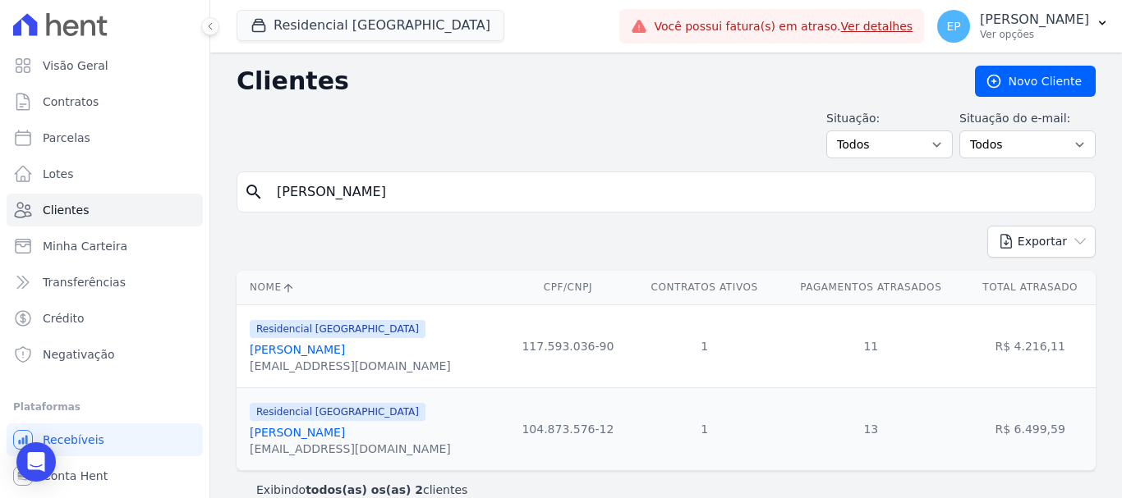
click at [327, 356] on link "[PERSON_NAME]" at bounding box center [297, 349] width 95 height 13
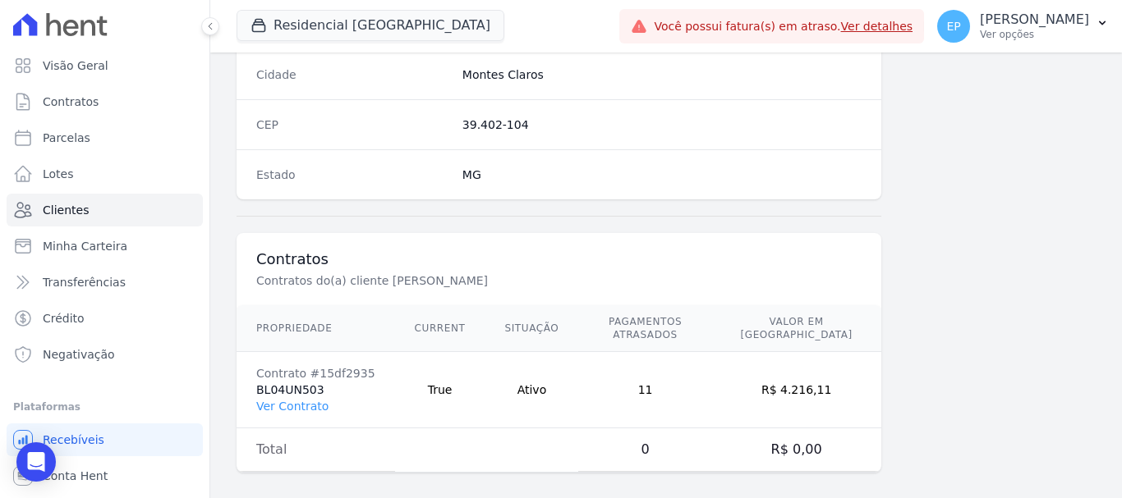
scroll to position [1038, 0]
click at [278, 399] on link "Ver Contrato" at bounding box center [292, 405] width 72 height 13
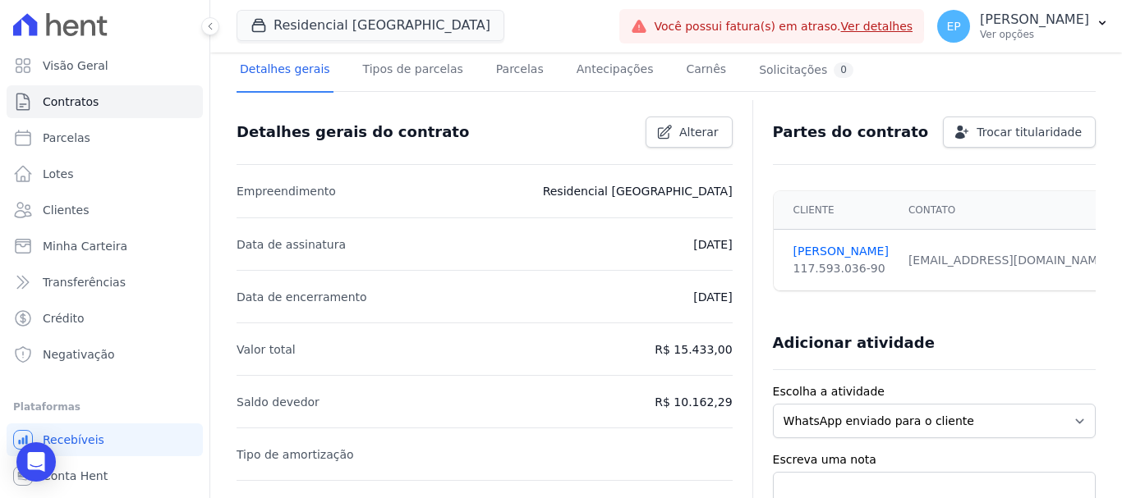
scroll to position [328, 0]
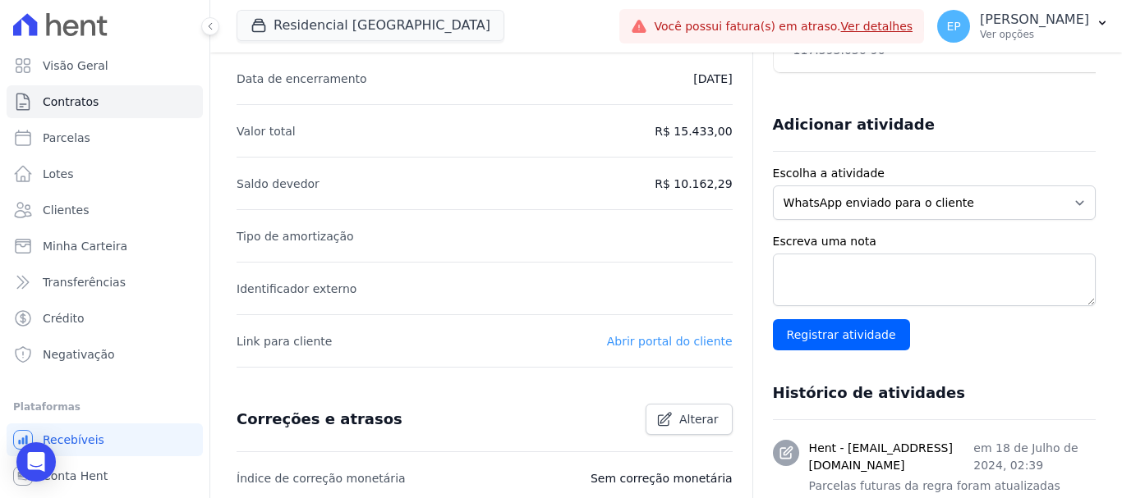
click at [658, 343] on link "Abrir portal do cliente" at bounding box center [670, 341] width 126 height 13
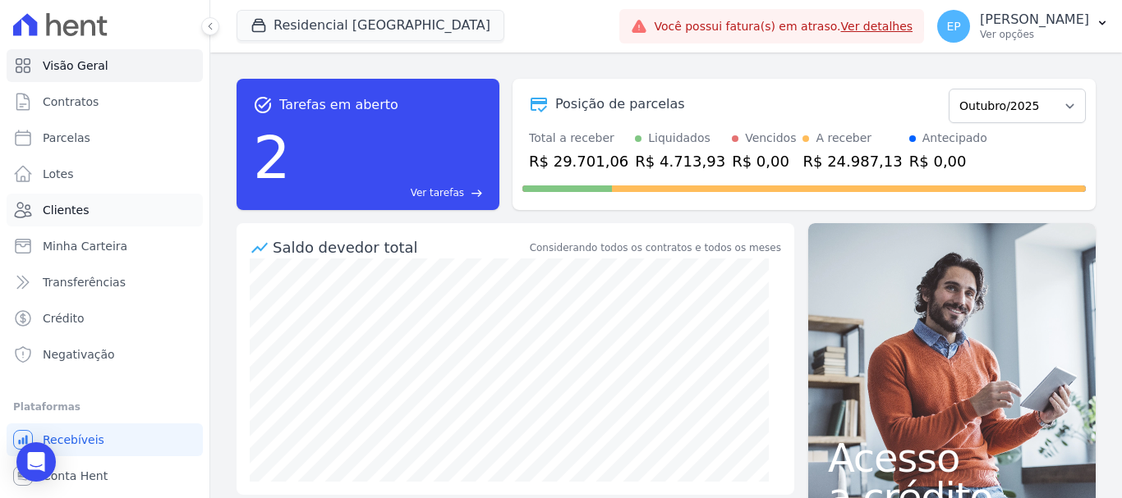
click at [83, 213] on span "Clientes" at bounding box center [66, 210] width 46 height 16
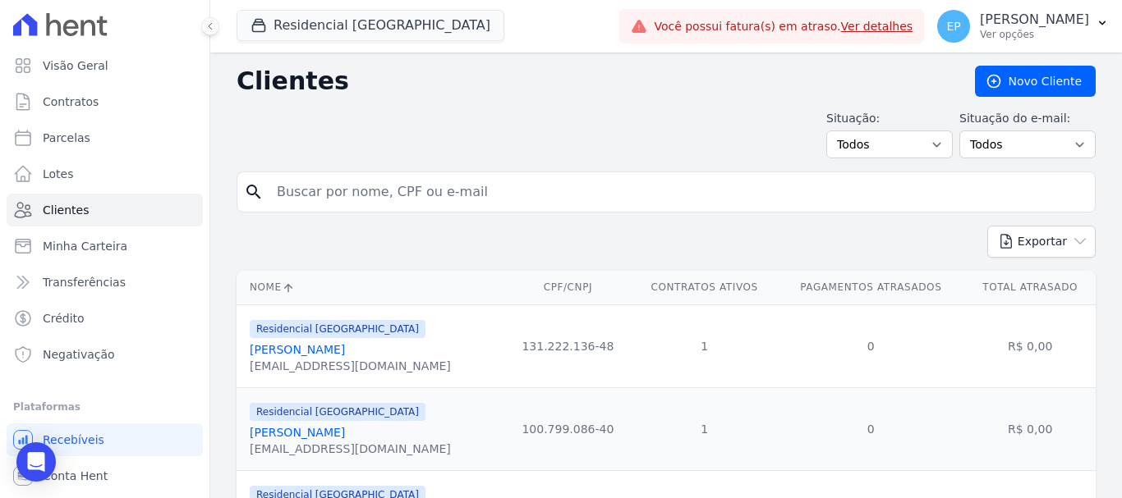
click at [289, 199] on input "search" at bounding box center [677, 192] width 821 height 33
type input "[PERSON_NAME]"
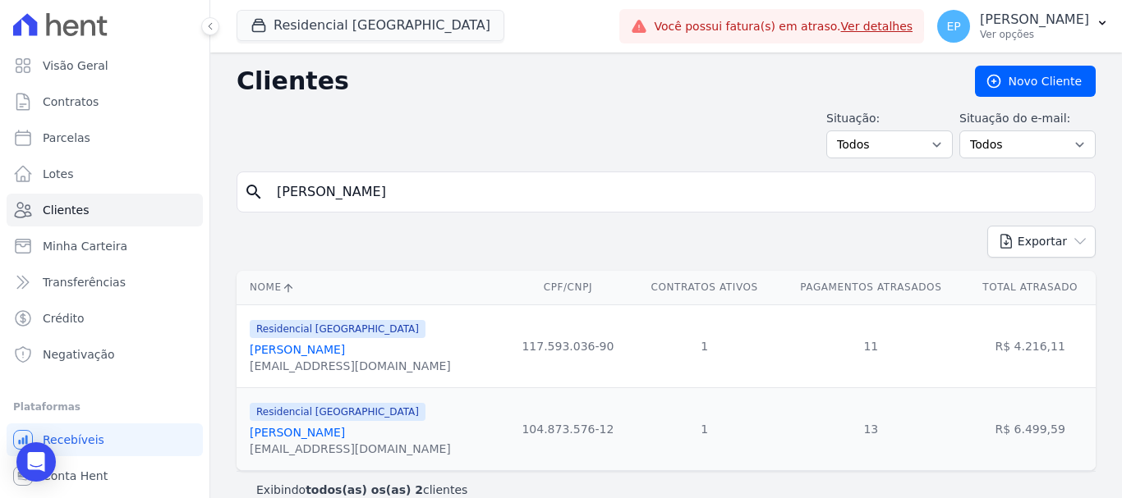
click at [340, 356] on link "[PERSON_NAME] De [PERSON_NAME]" at bounding box center [297, 349] width 95 height 13
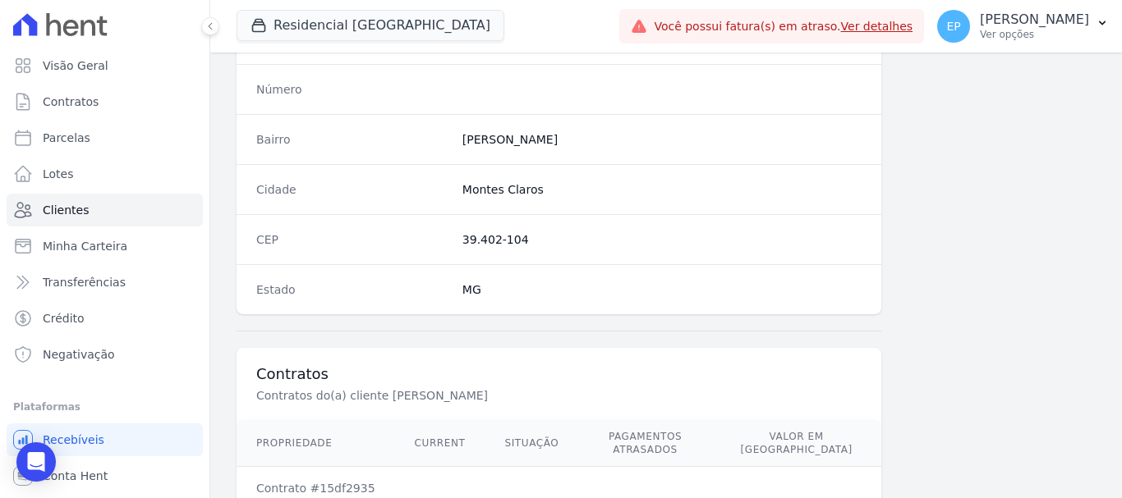
scroll to position [1038, 0]
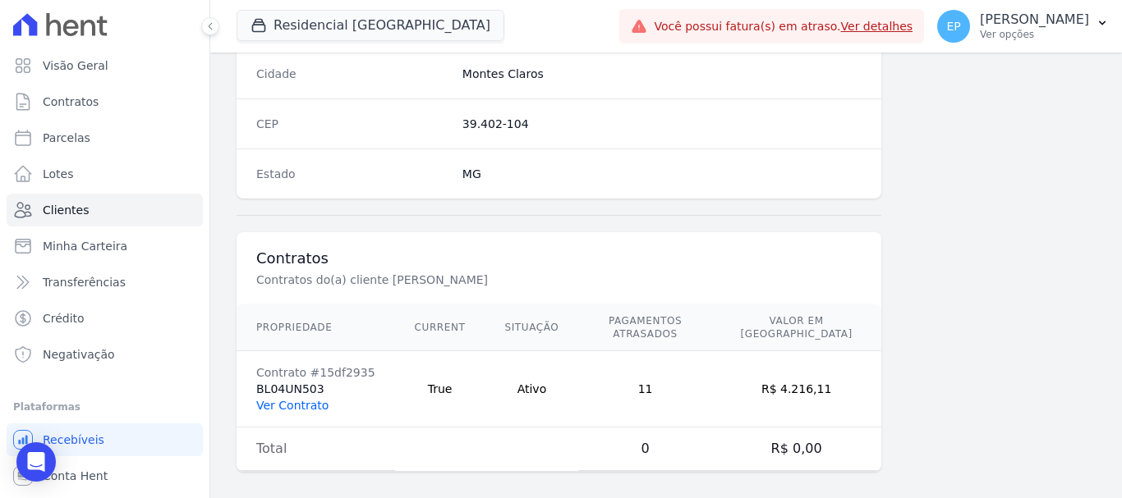
click at [305, 399] on link "Ver Contrato" at bounding box center [292, 405] width 72 height 13
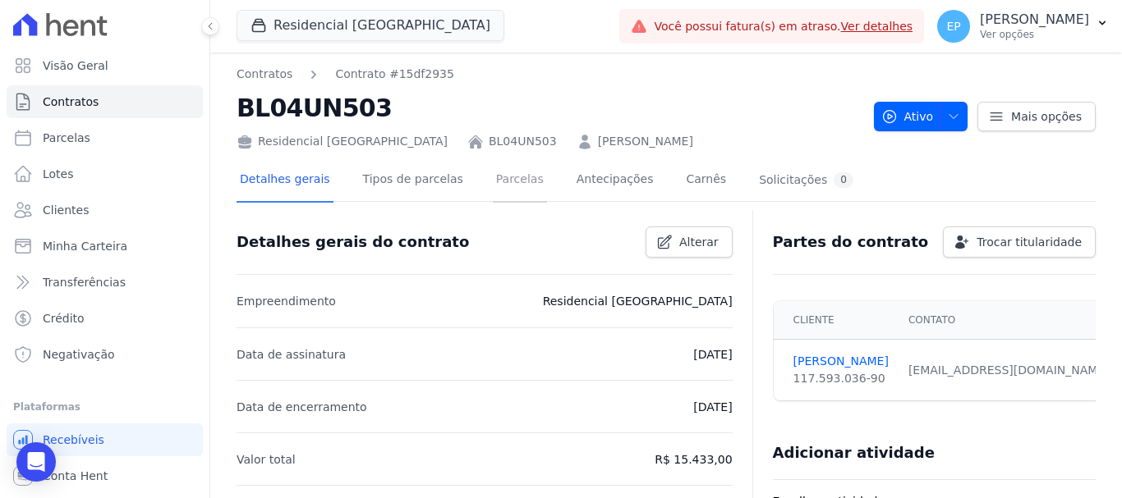
click at [493, 178] on link "Parcelas" at bounding box center [520, 181] width 54 height 44
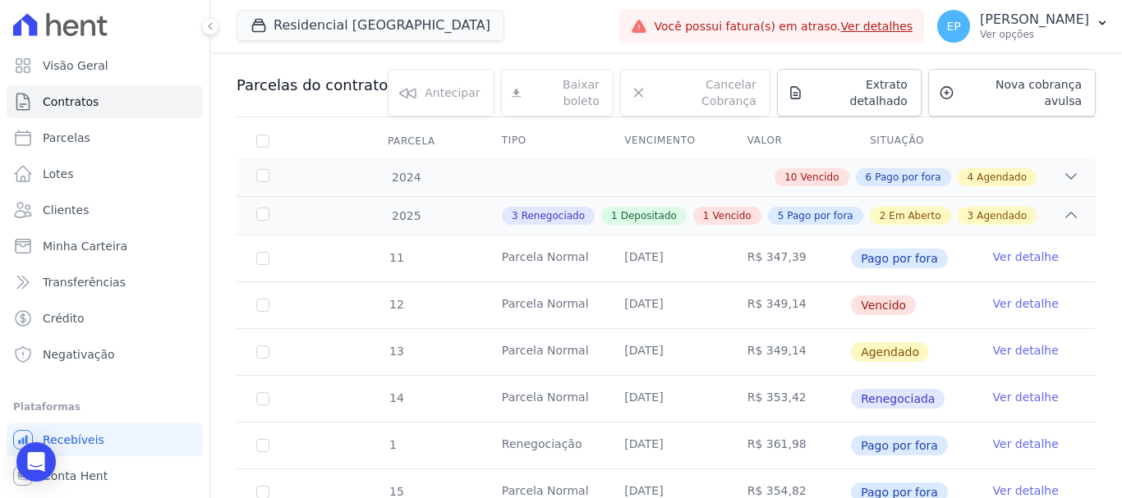
scroll to position [164, 0]
click at [1003, 294] on link "Ver detalhe" at bounding box center [1026, 302] width 66 height 16
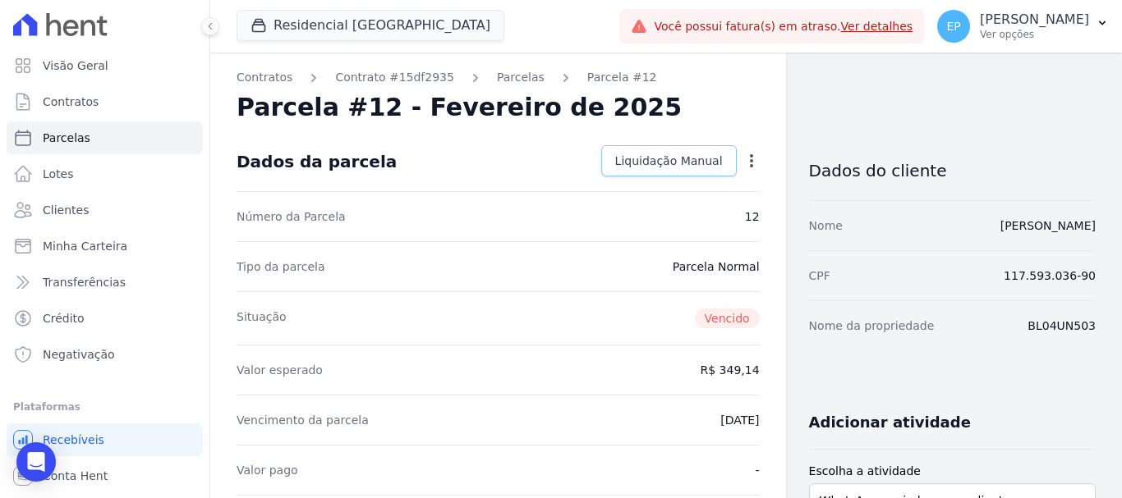
click at [677, 158] on span "Liquidação Manual" at bounding box center [669, 161] width 108 height 16
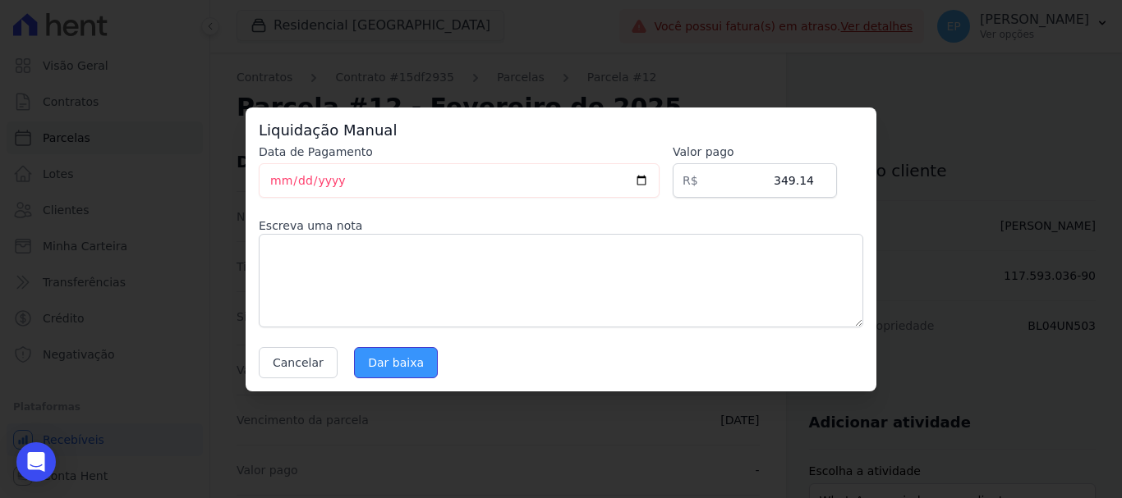
click at [397, 357] on input "Dar baixa" at bounding box center [396, 362] width 84 height 31
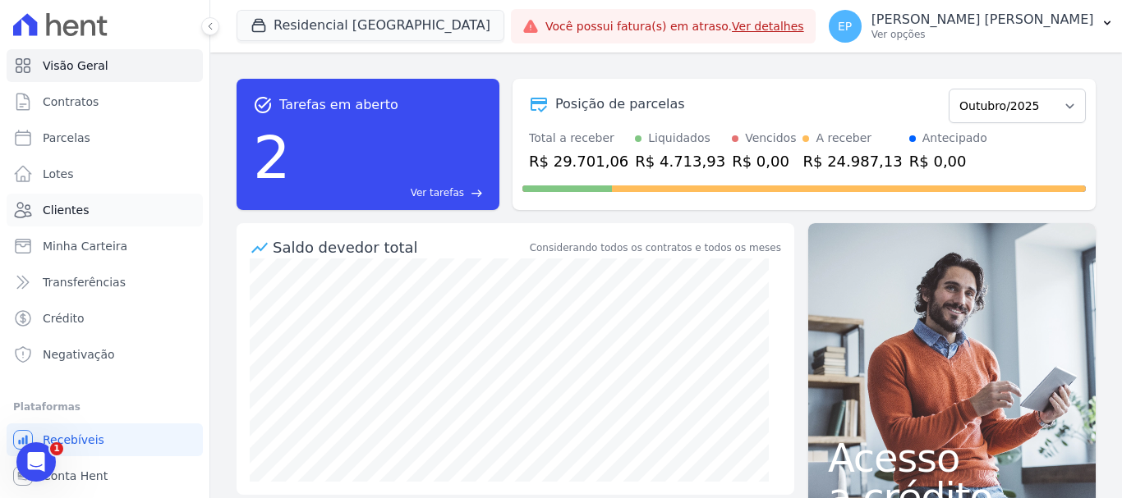
click at [85, 208] on link "Clientes" at bounding box center [105, 210] width 196 height 33
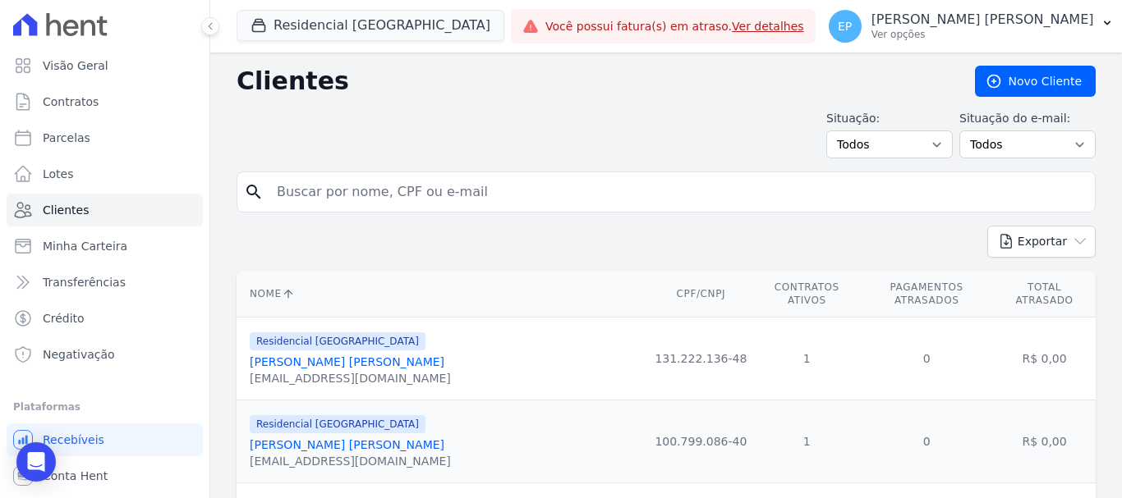
click at [327, 185] on input "search" at bounding box center [677, 192] width 821 height 33
type input "[PERSON_NAME]"
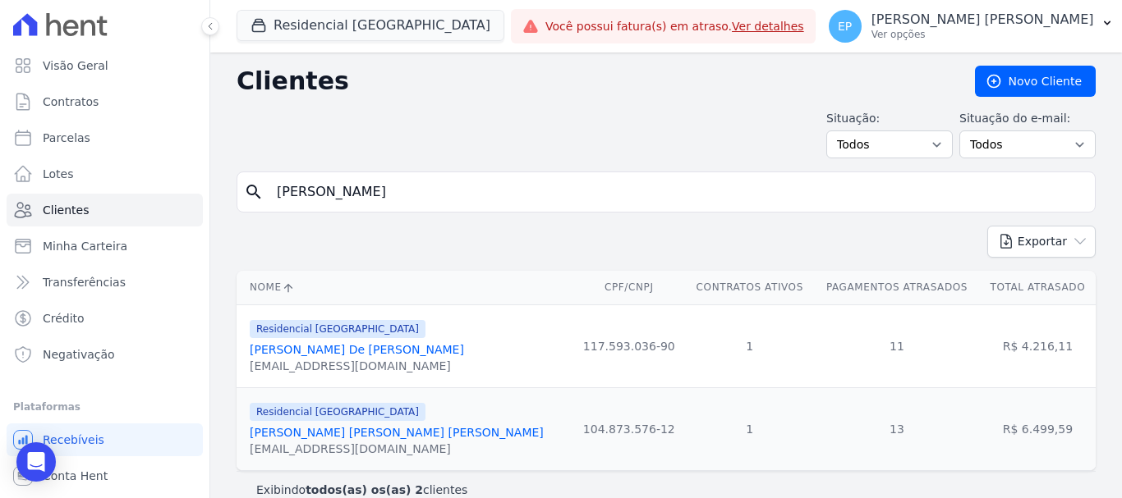
click at [354, 351] on link "[PERSON_NAME] De [PERSON_NAME]" at bounding box center [357, 349] width 214 height 13
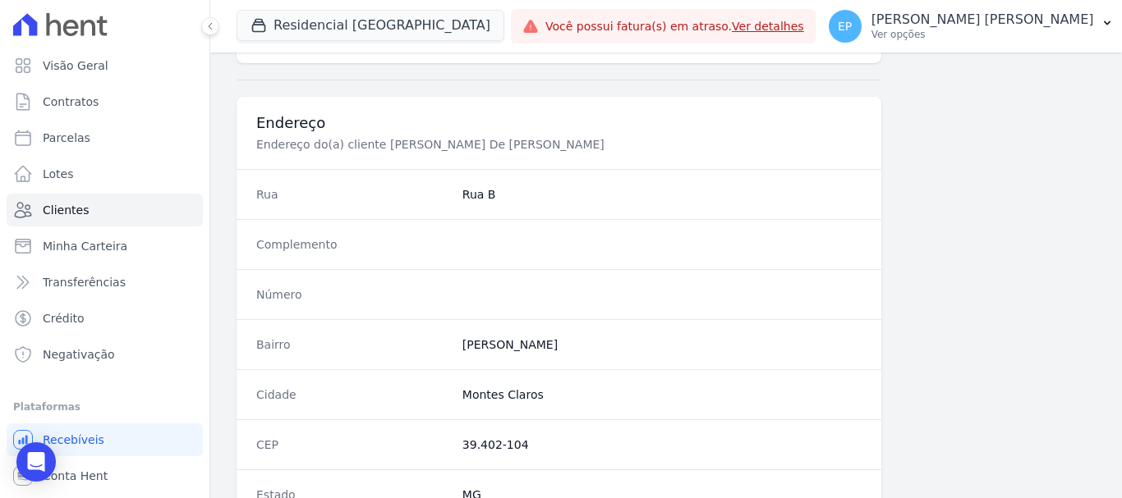
scroll to position [985, 0]
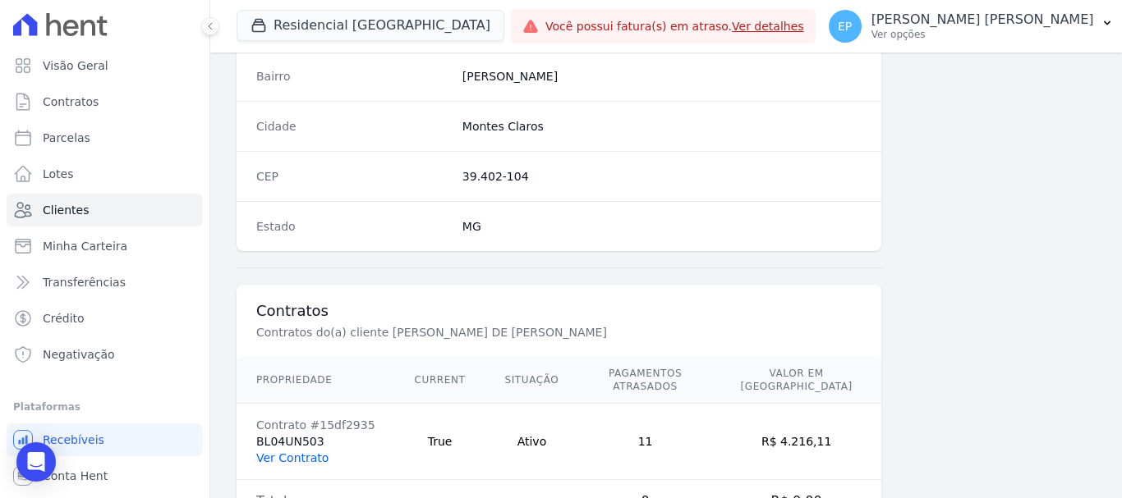
click at [306, 452] on link "Ver Contrato" at bounding box center [292, 458] width 72 height 13
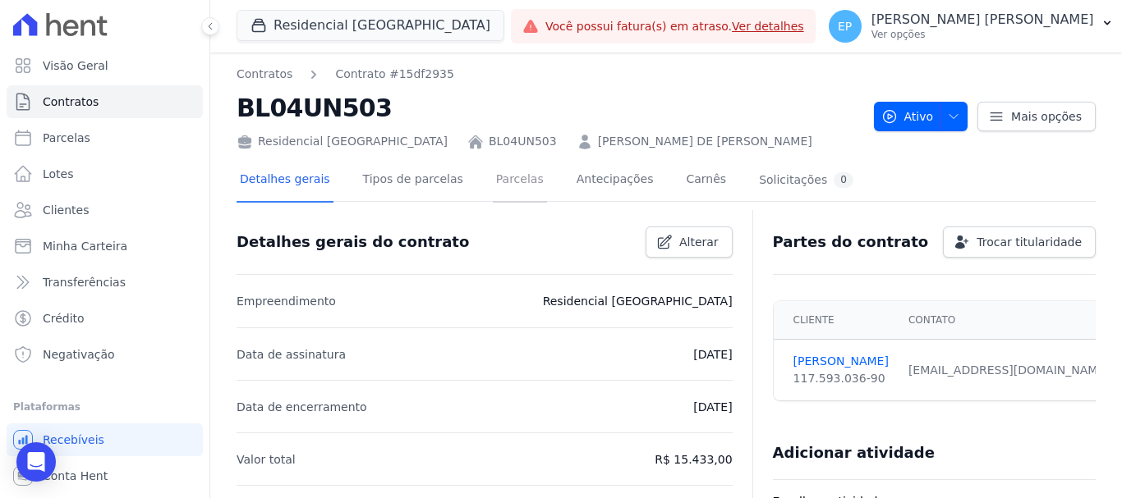
click at [493, 182] on link "Parcelas" at bounding box center [520, 181] width 54 height 44
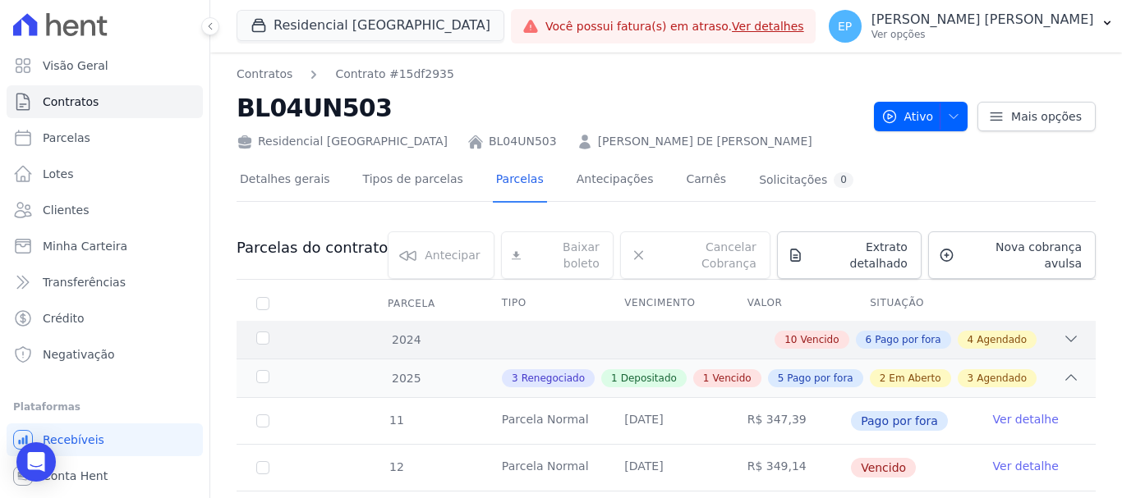
click at [799, 331] on div "10 Vencido" at bounding box center [811, 340] width 74 height 18
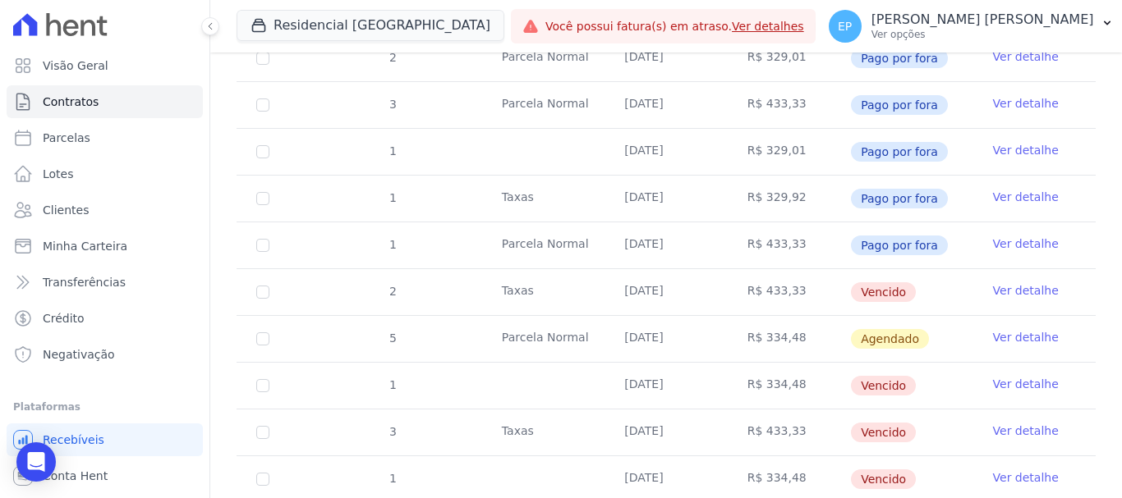
scroll to position [411, 0]
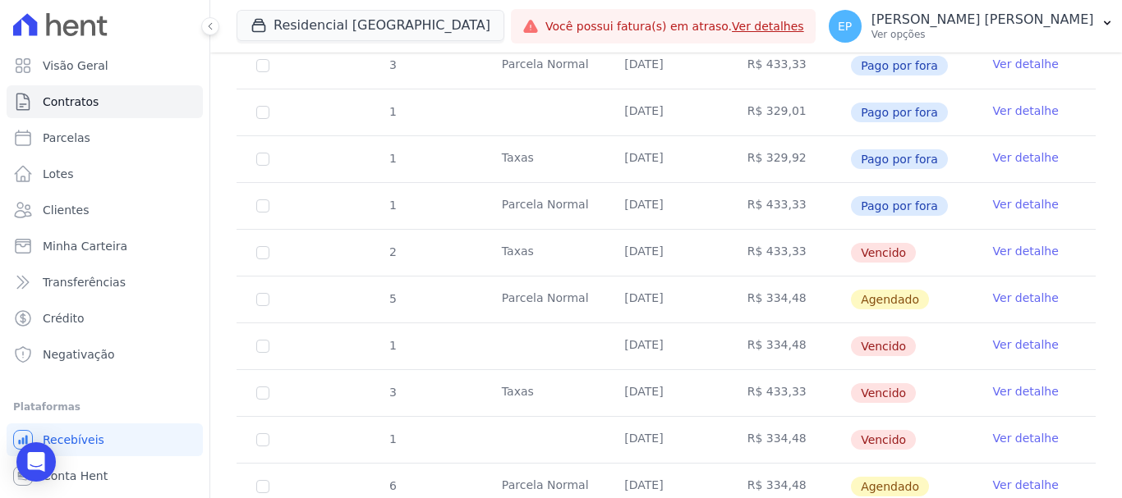
click at [1010, 243] on link "Ver detalhe" at bounding box center [1026, 251] width 66 height 16
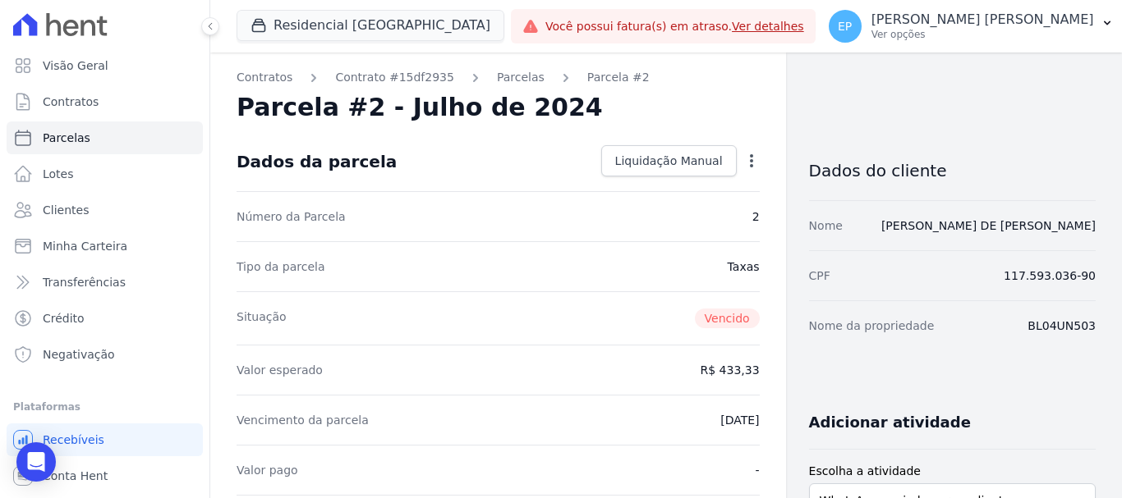
click at [745, 158] on icon "button" at bounding box center [751, 161] width 16 height 16
click at [653, 156] on span "Liquidação Manual" at bounding box center [669, 161] width 108 height 16
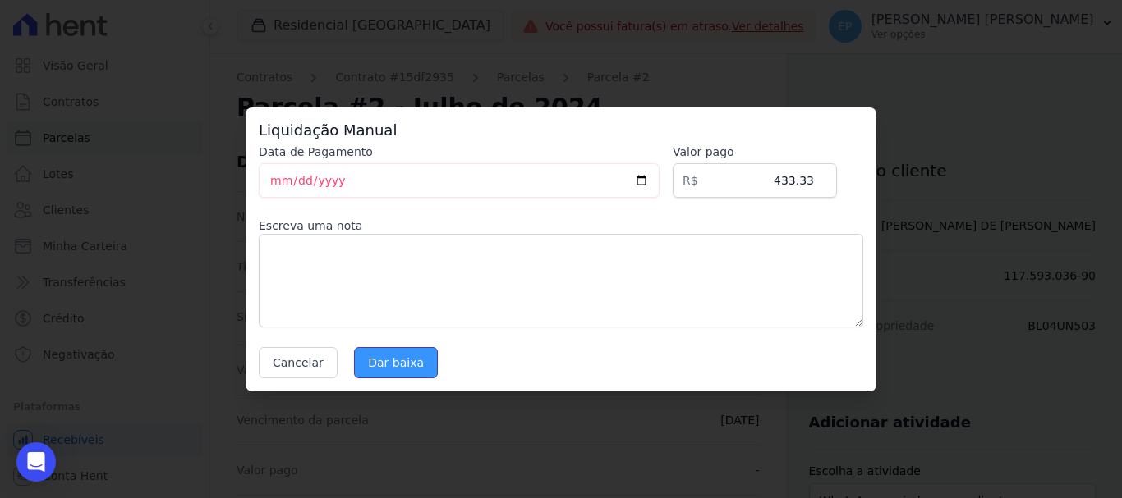
click at [398, 370] on input "Dar baixa" at bounding box center [396, 362] width 84 height 31
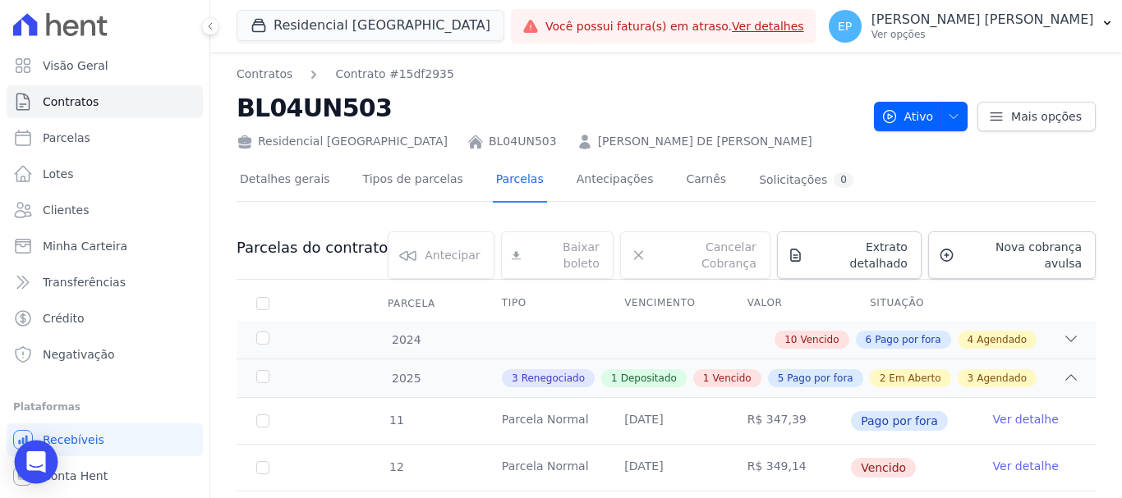
click at [33, 470] on icon "Open Intercom Messenger" at bounding box center [35, 462] width 21 height 21
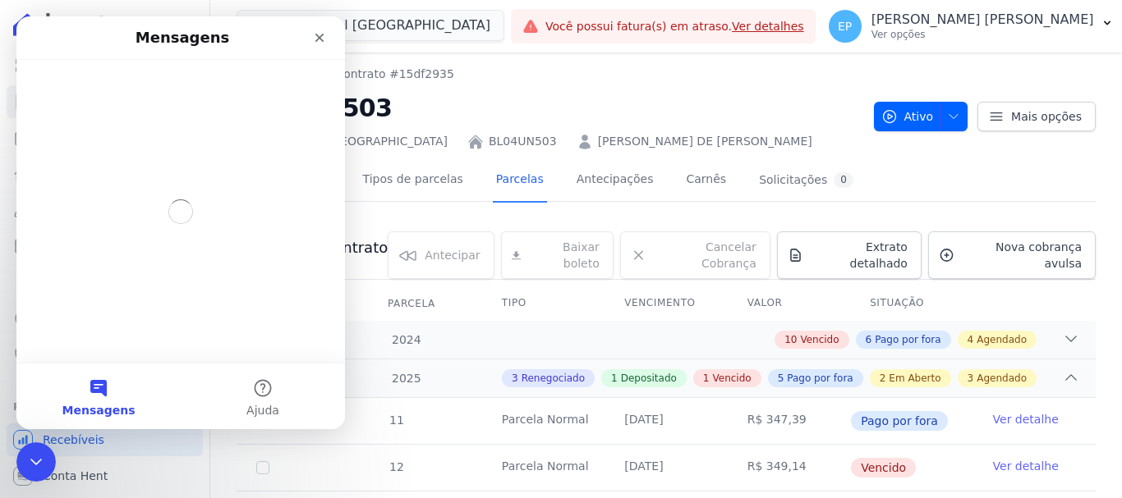
click at [96, 391] on button "Mensagens" at bounding box center [98, 397] width 164 height 66
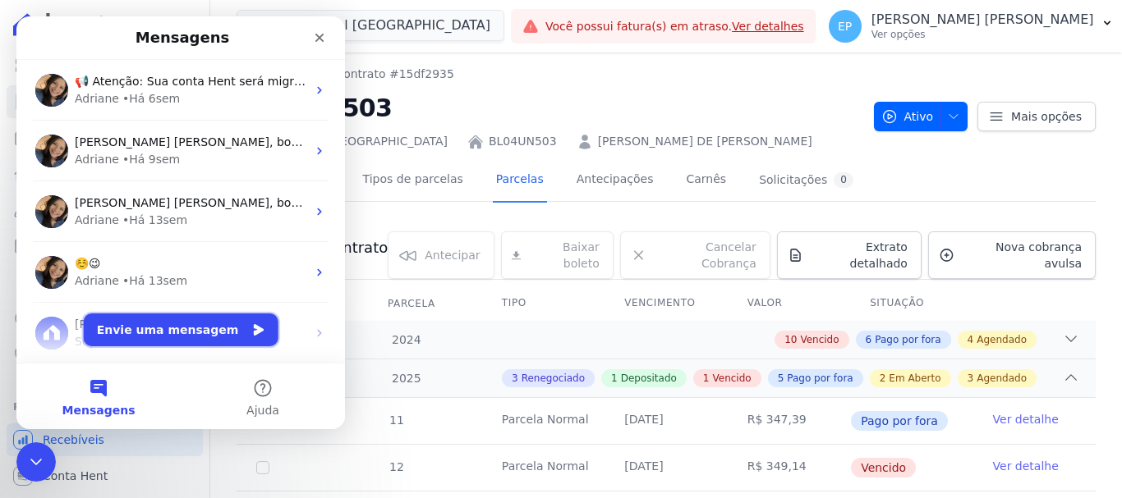
click at [154, 336] on button "Envie uma mensagem" at bounding box center [181, 330] width 195 height 33
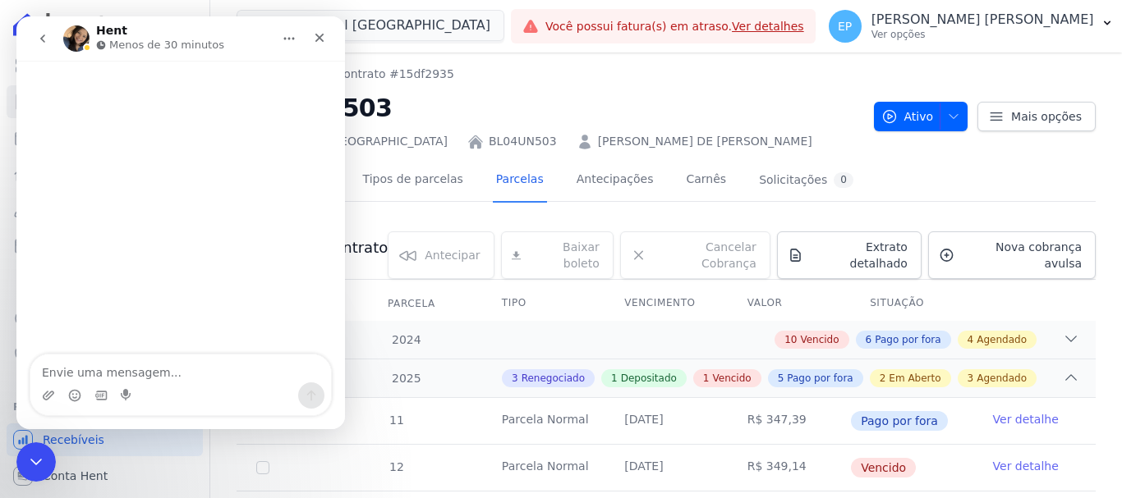
click at [158, 385] on div "Messenger da Intercom" at bounding box center [180, 396] width 300 height 26
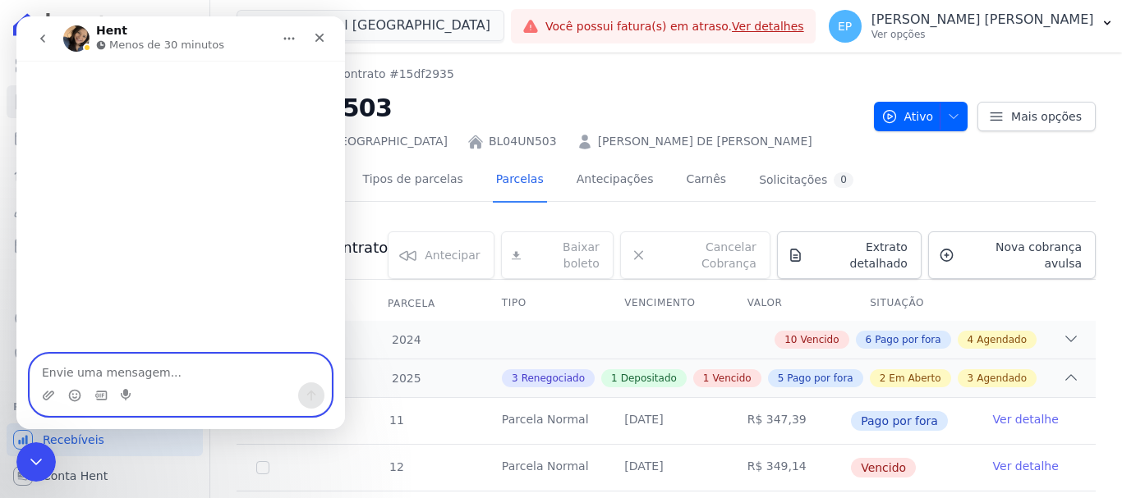
click at [188, 371] on textarea "Envie uma mensagem..." at bounding box center [180, 369] width 300 height 28
type textarea "Precisoat"
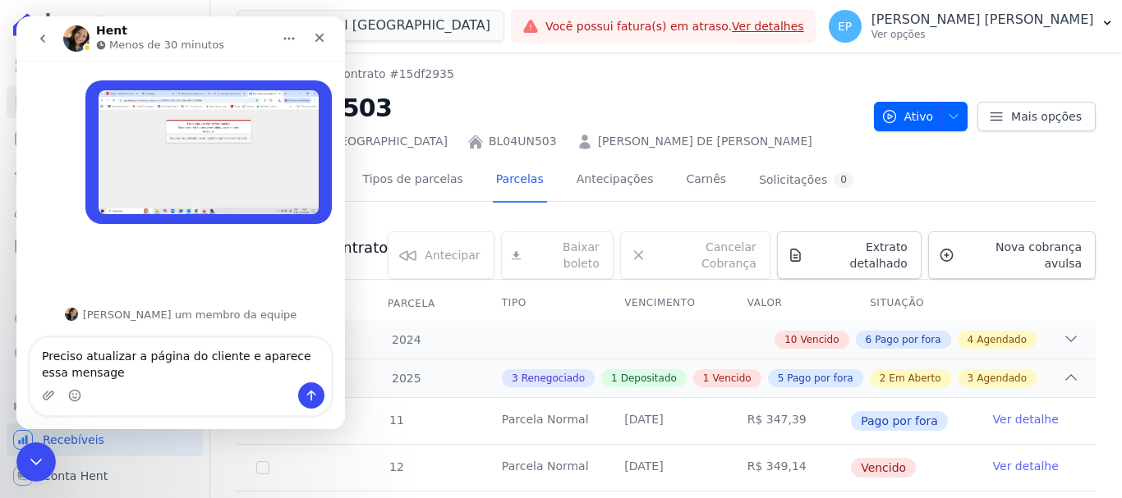
type textarea "Preciso atualizar a página do cliente e aparece essa mensagem"
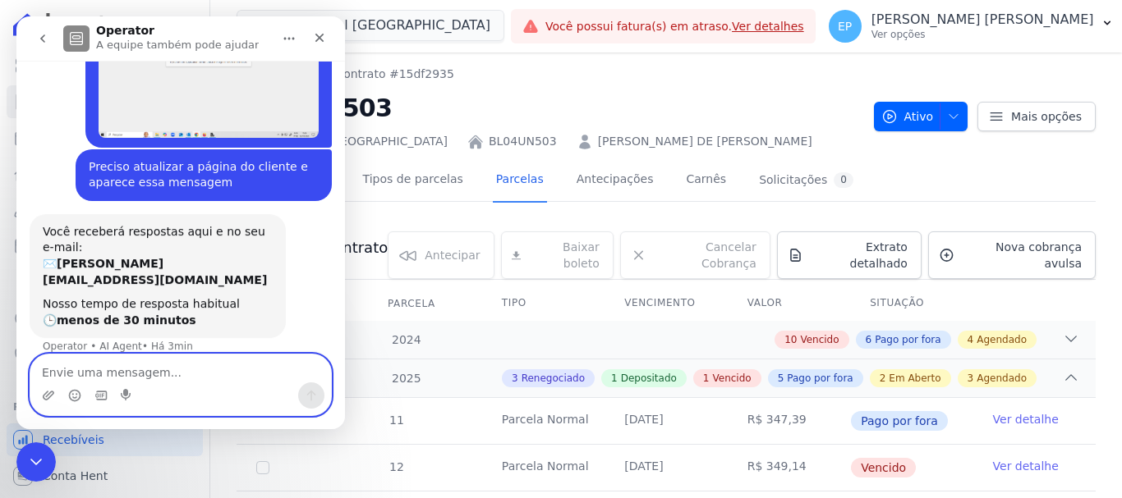
scroll to position [79, 0]
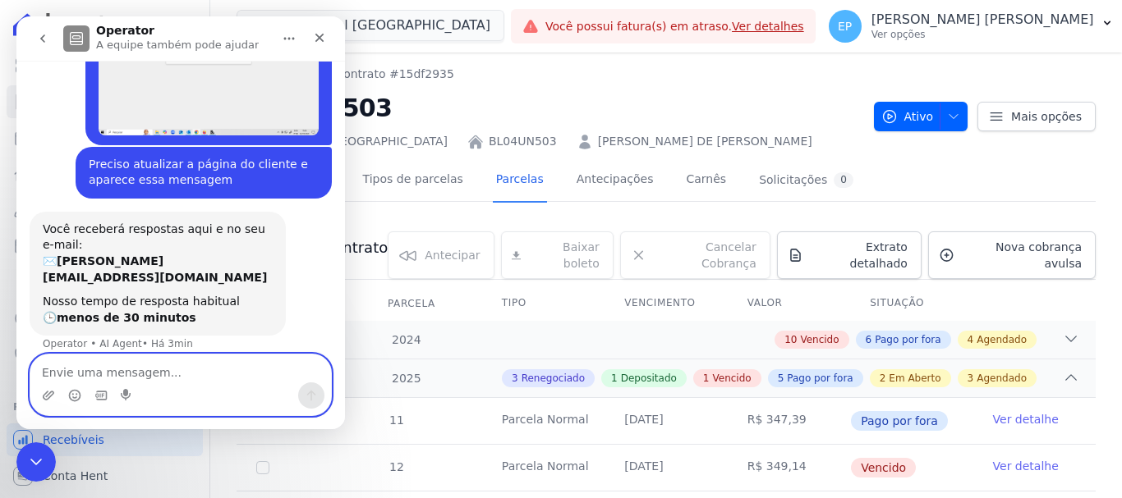
click at [167, 376] on textarea "Envie uma mensagem..." at bounding box center [180, 369] width 300 height 28
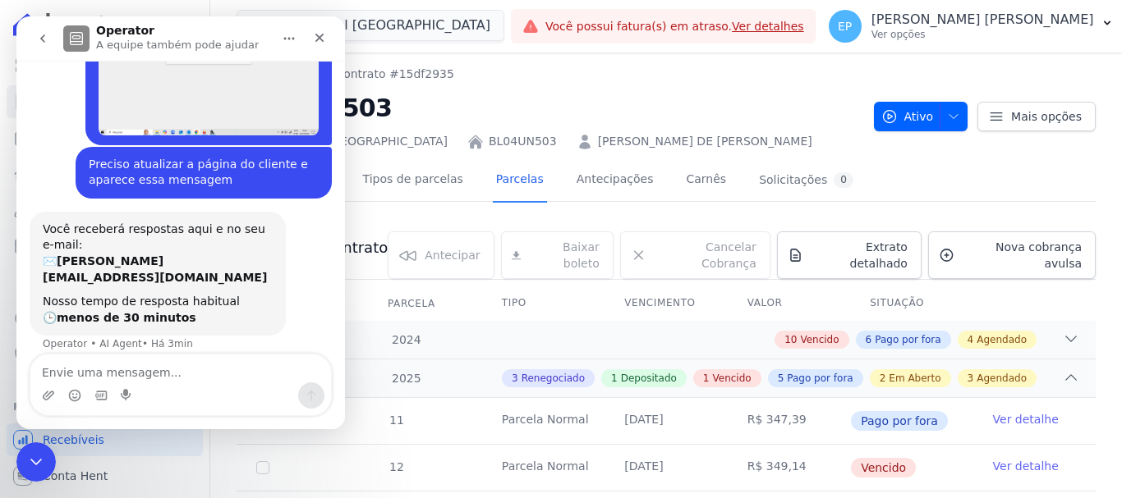
click at [537, 79] on nav "Contratos Contrato #15df2935" at bounding box center [548, 74] width 624 height 17
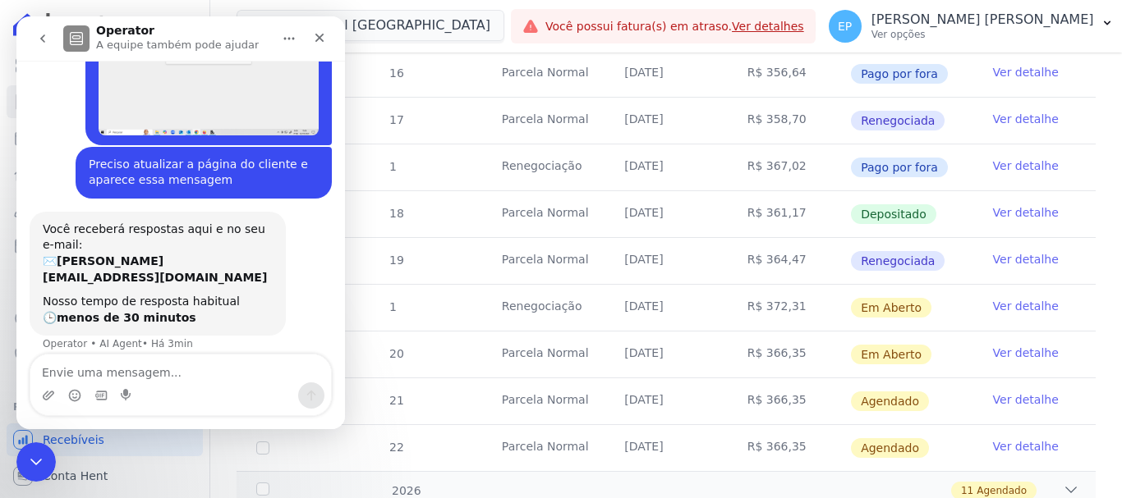
scroll to position [657, 0]
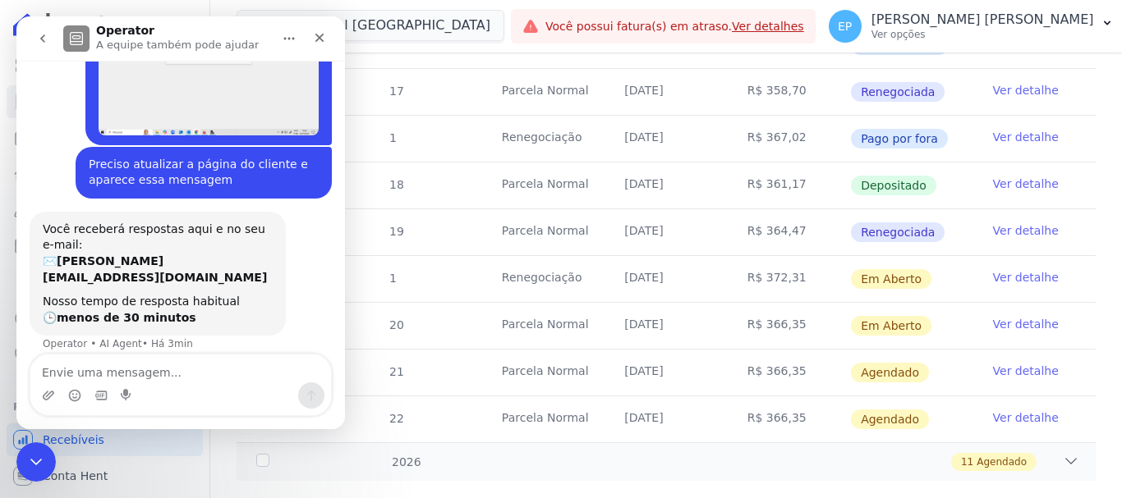
click at [1006, 269] on link "Ver detalhe" at bounding box center [1026, 277] width 66 height 16
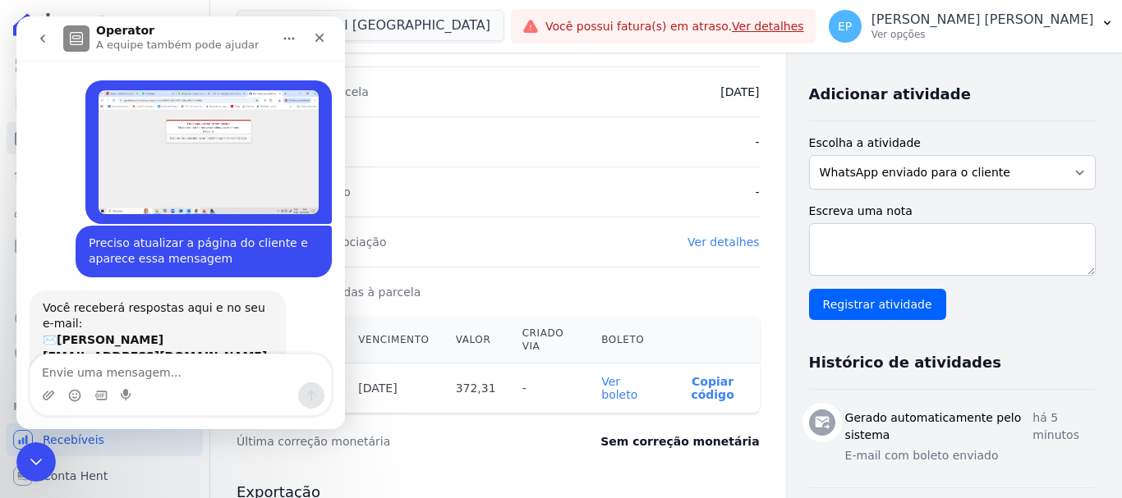
scroll to position [79, 0]
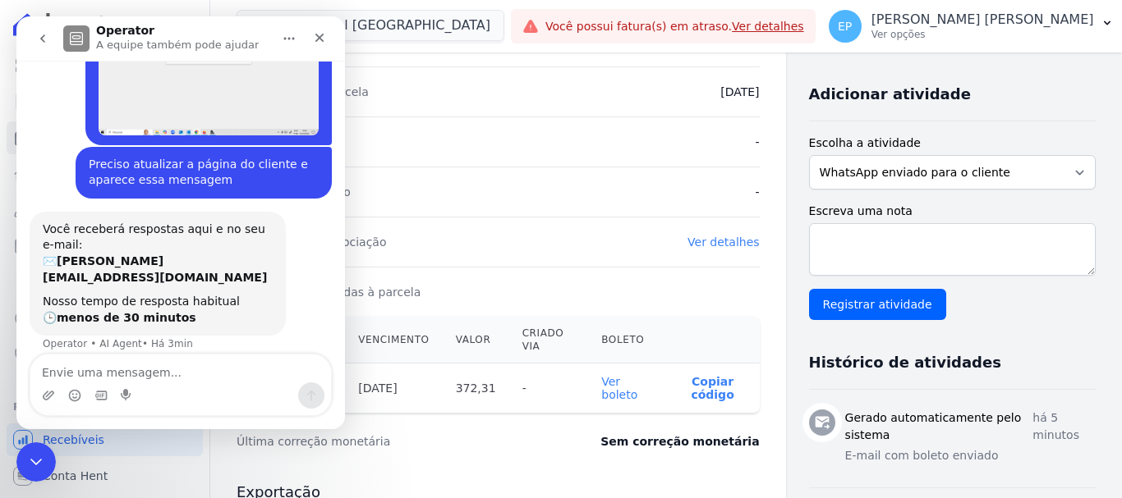
click at [605, 395] on link "Ver boleto" at bounding box center [619, 388] width 36 height 26
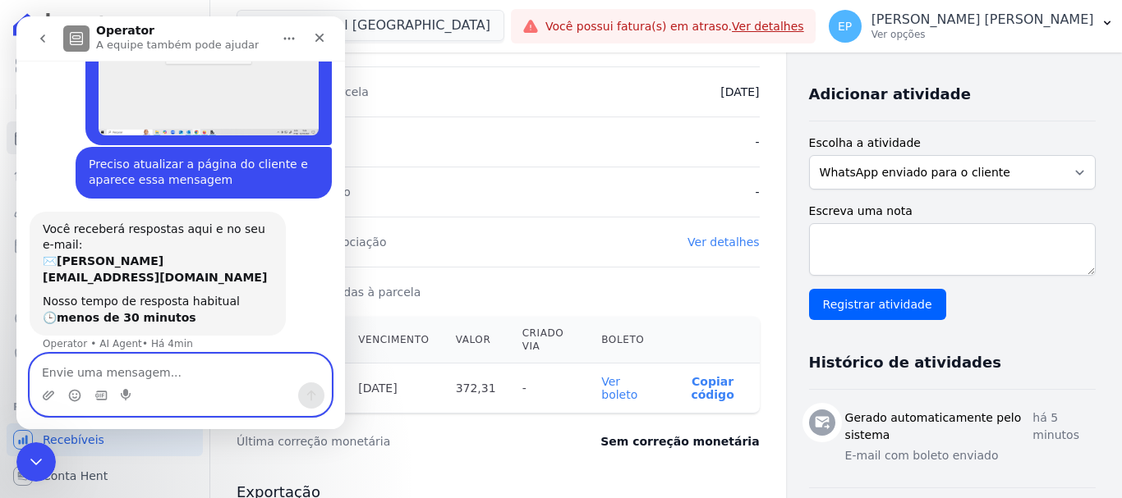
click at [164, 382] on textarea "Envie uma mensagem..." at bounding box center [180, 369] width 300 height 28
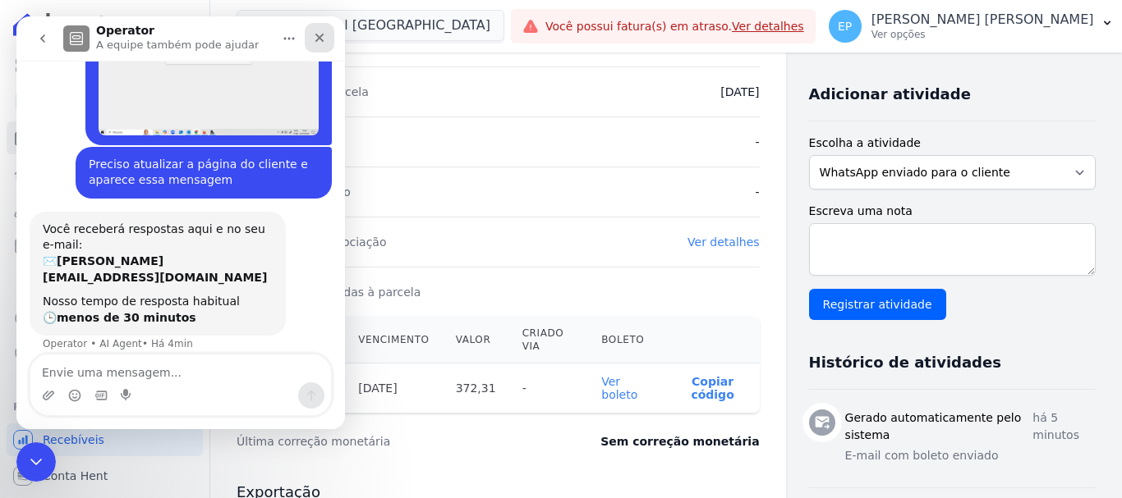
click at [321, 30] on div "Fechar" at bounding box center [320, 38] width 30 height 30
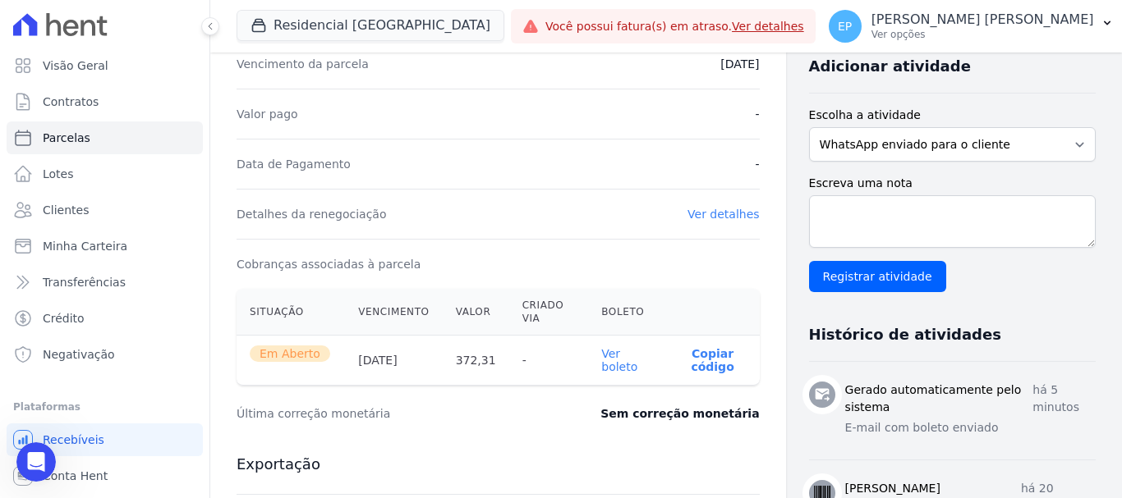
scroll to position [0, 0]
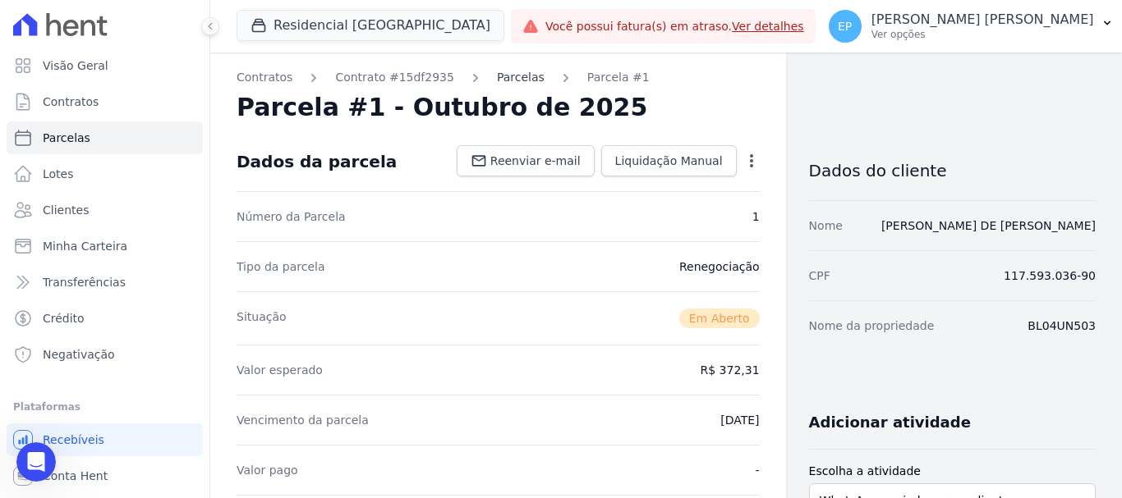
click at [497, 82] on link "Parcelas" at bounding box center [521, 77] width 48 height 17
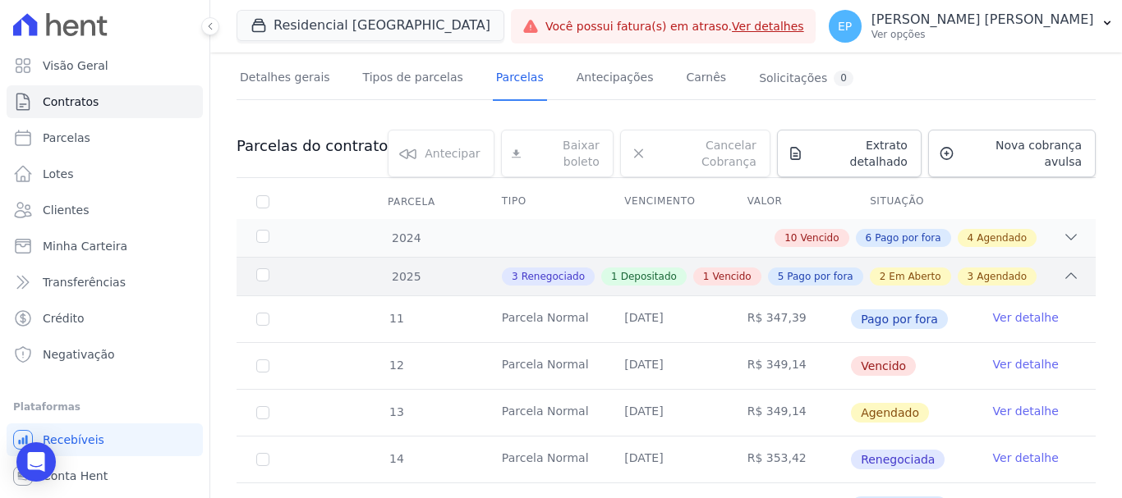
scroll to position [101, 0]
click at [1020, 357] on link "Ver detalhe" at bounding box center [1026, 365] width 66 height 16
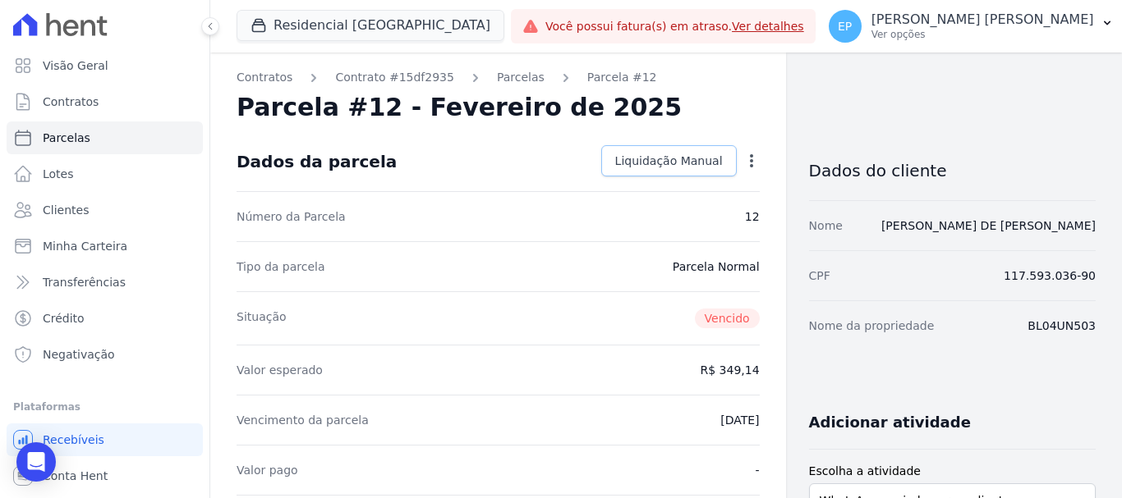
click at [666, 158] on span "Liquidação Manual" at bounding box center [669, 161] width 108 height 16
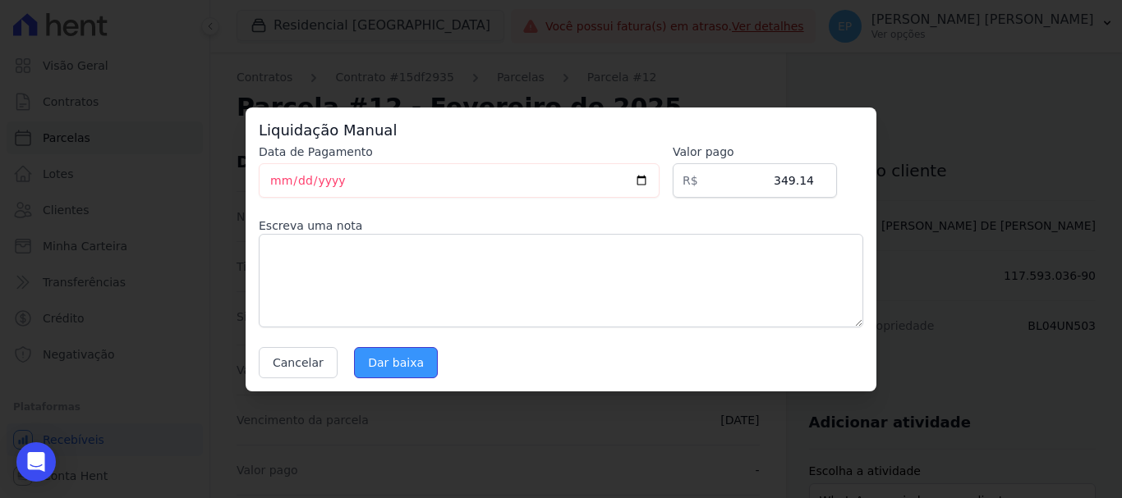
click at [393, 356] on input "Dar baixa" at bounding box center [396, 362] width 84 height 31
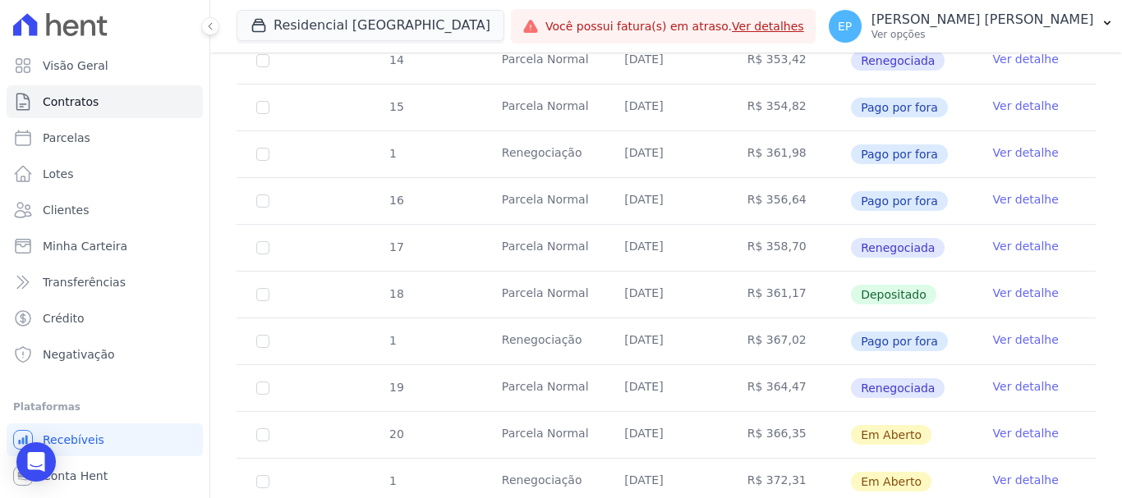
scroll to position [676, 0]
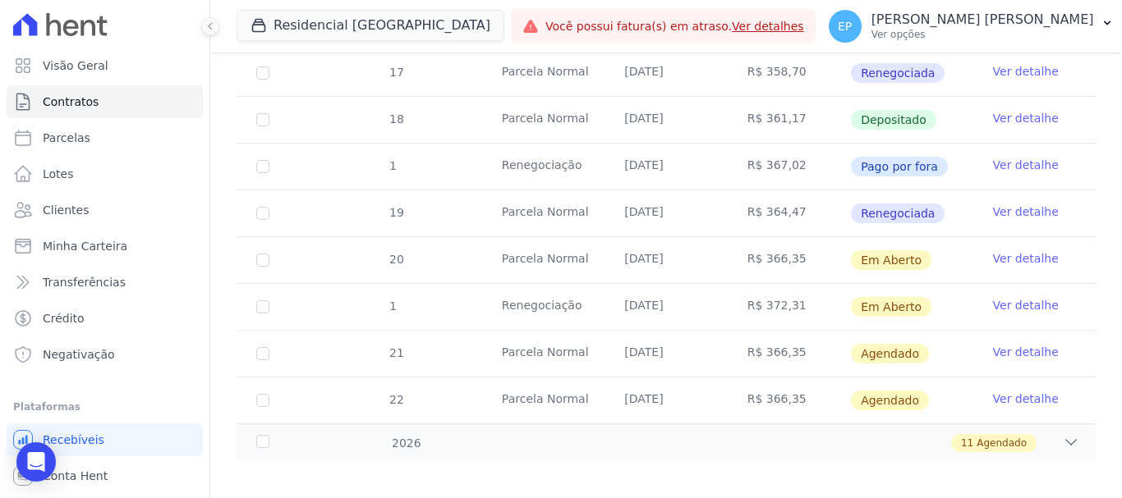
click at [994, 250] on link "Ver detalhe" at bounding box center [1026, 258] width 66 height 16
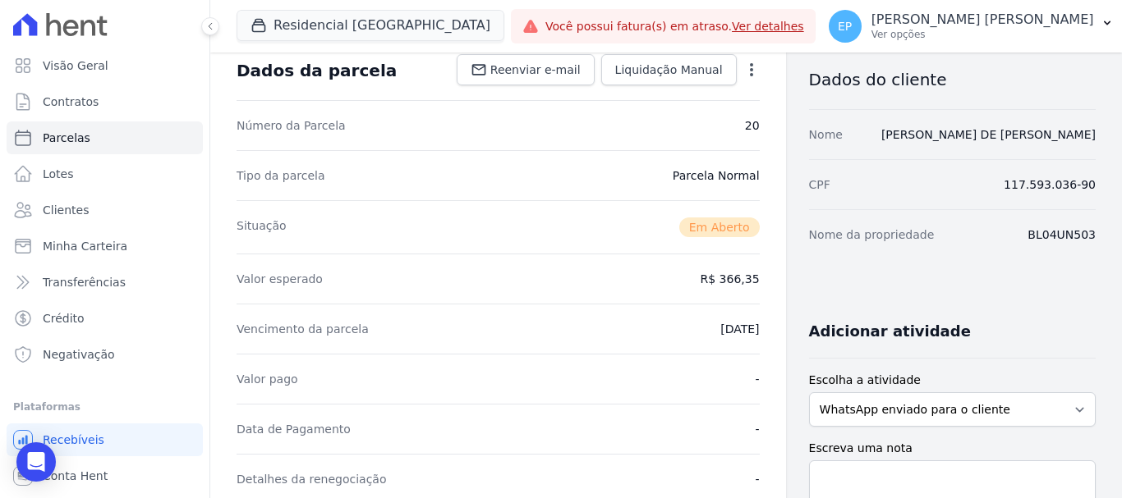
scroll to position [246, 0]
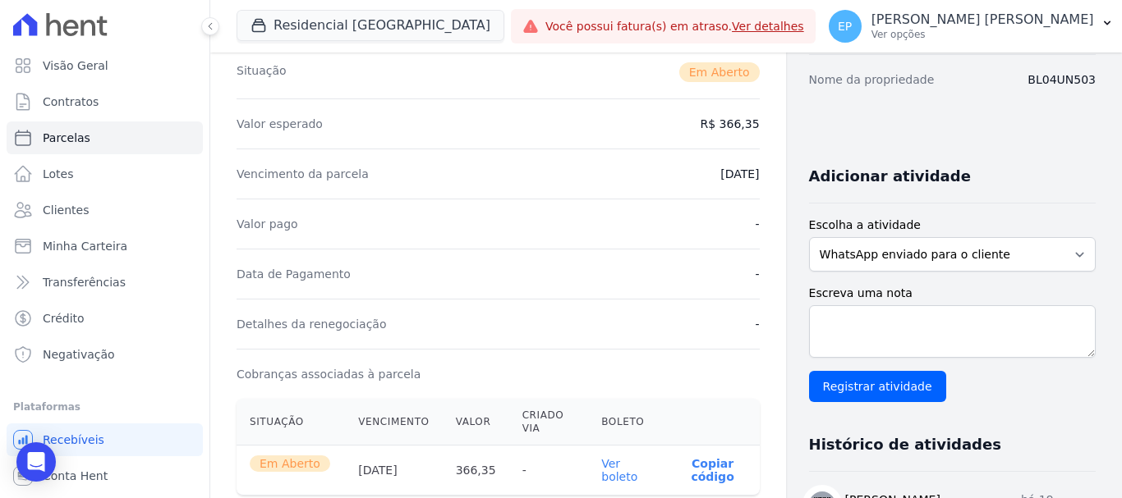
click at [614, 478] on link "Ver boleto" at bounding box center [619, 470] width 36 height 26
